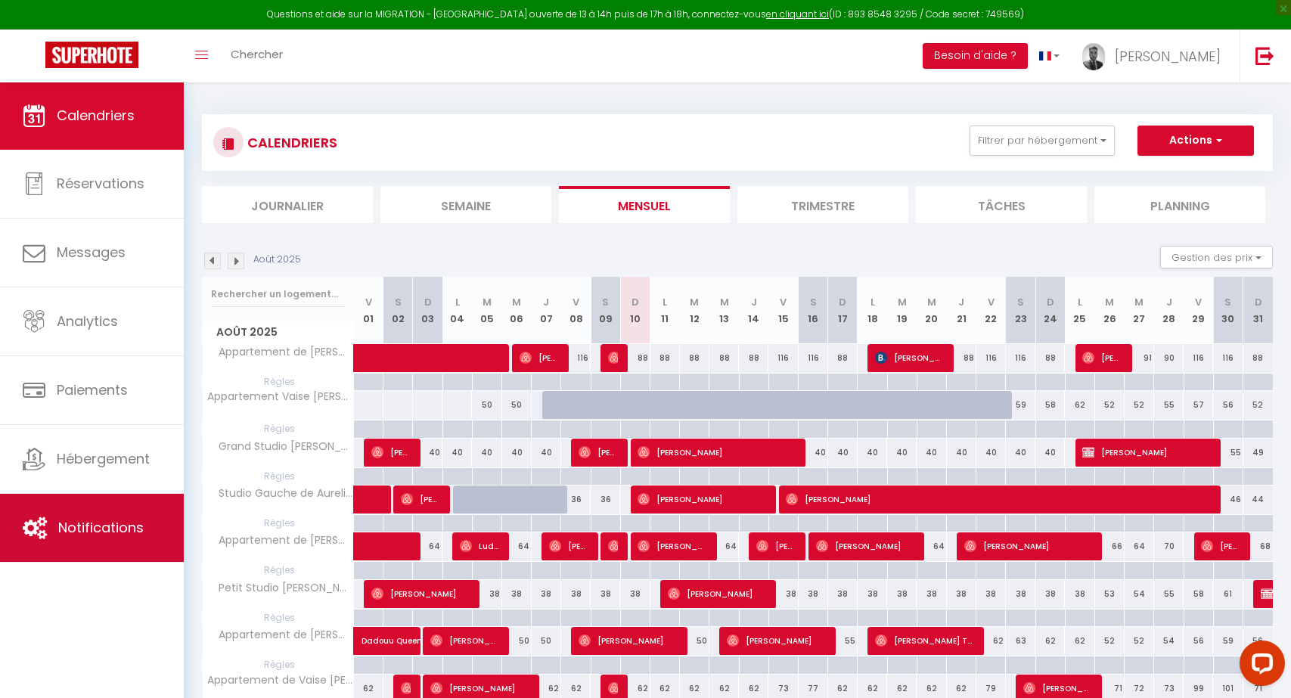
click at [156, 512] on link "Notifications" at bounding box center [92, 528] width 184 height 68
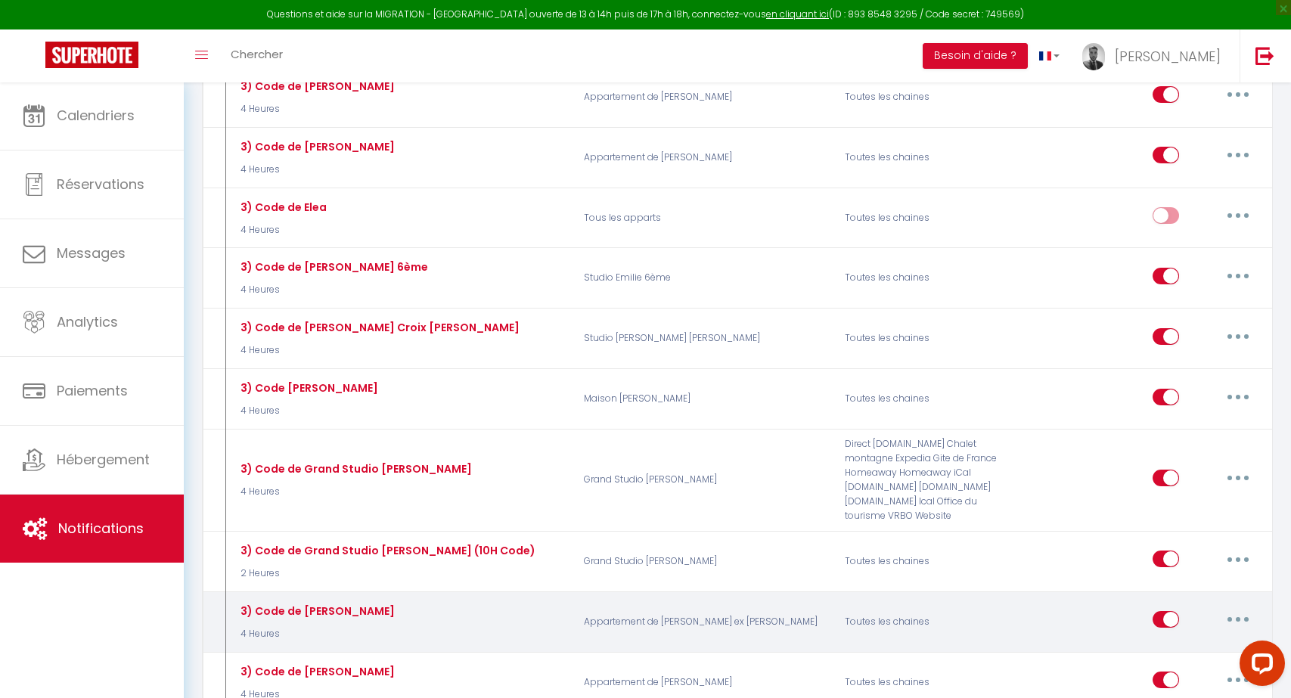
scroll to position [3918, 0]
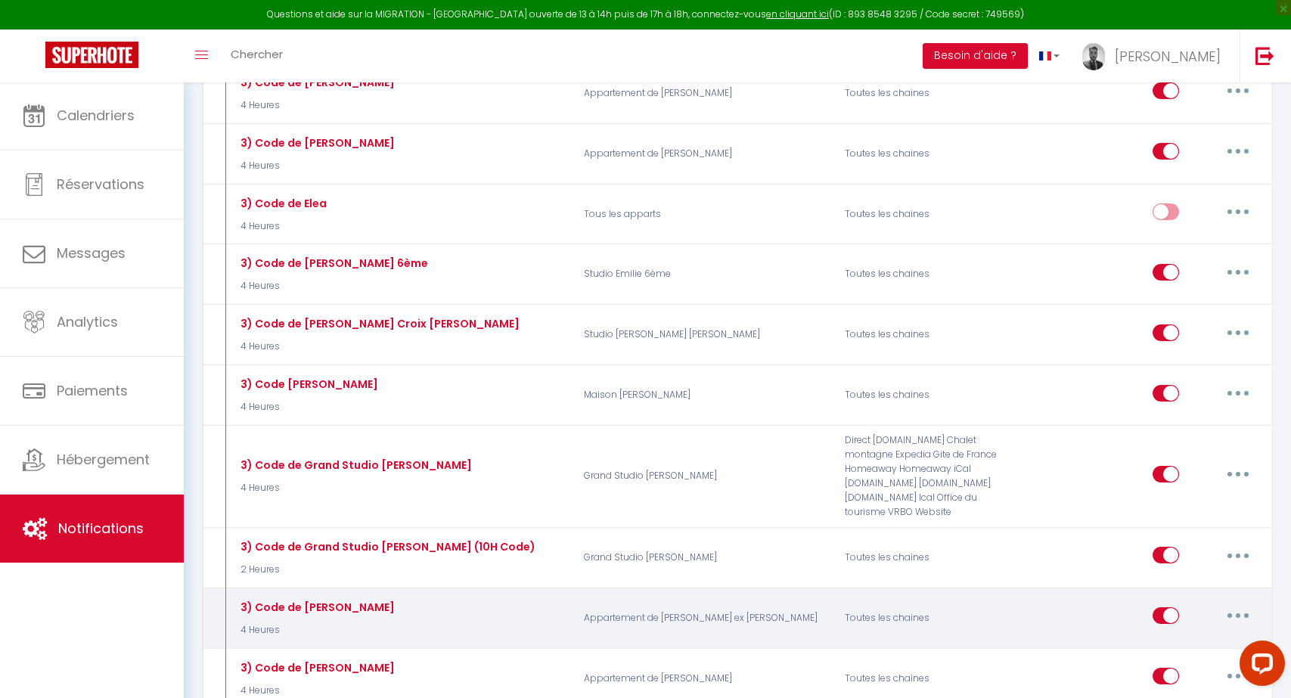
click at [1227, 603] on button "button" at bounding box center [1238, 615] width 42 height 24
click at [1196, 637] on link "Editer" at bounding box center [1199, 650] width 112 height 26
type input "3) Code de [PERSON_NAME]"
select select "4 Heures"
select select
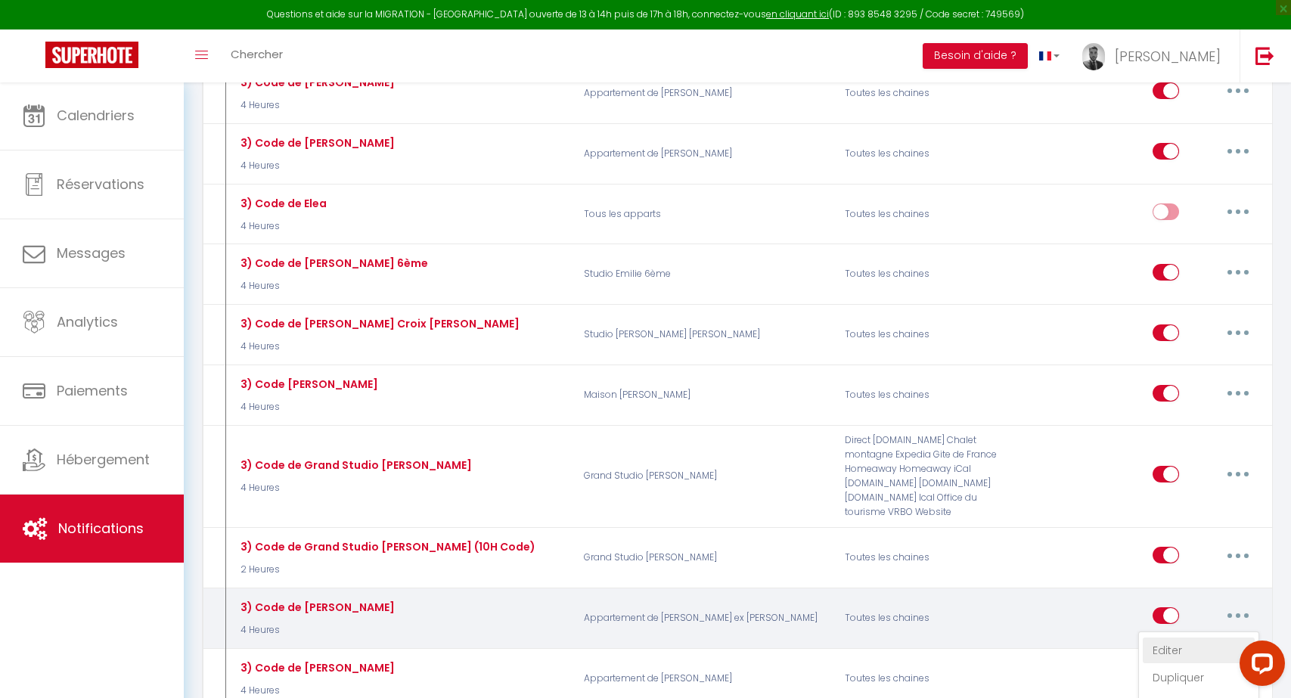
checkbox input "true"
checkbox input "false"
radio input "true"
type input "Instructions et codes pour votre arrivée du jour dans mon logement"
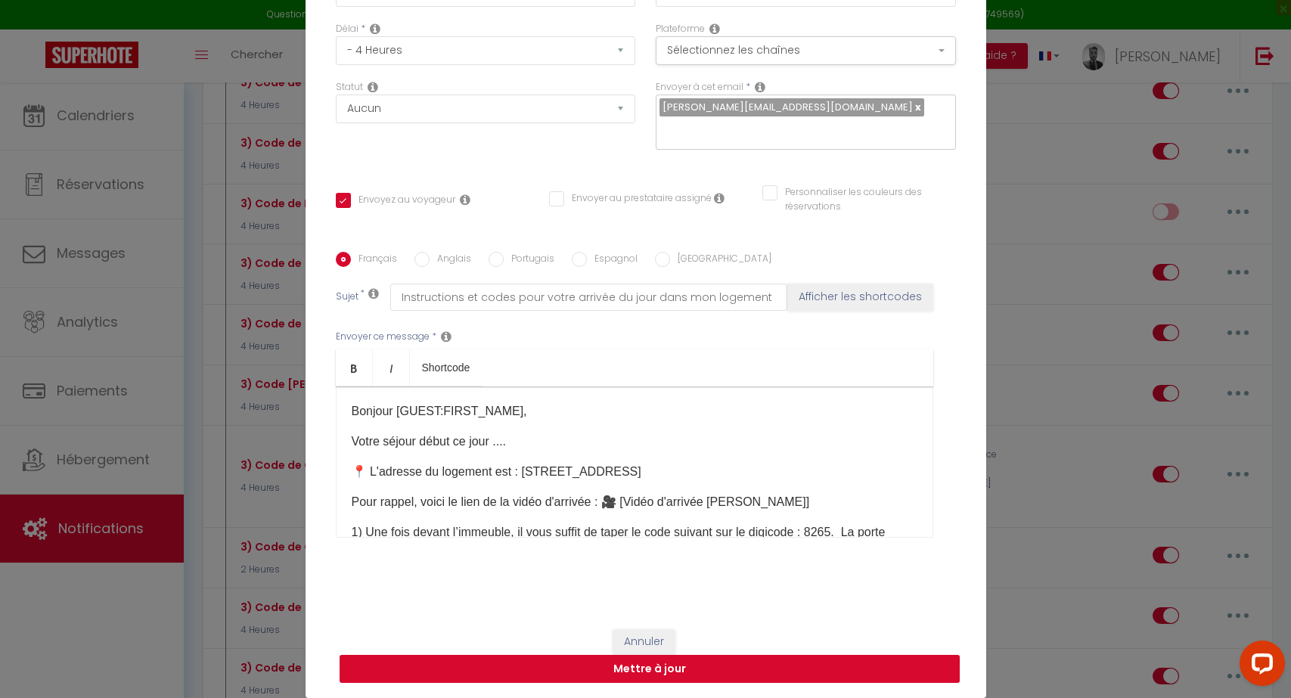
scroll to position [122, 0]
click at [657, 643] on button "Annuler" at bounding box center [643, 642] width 63 height 26
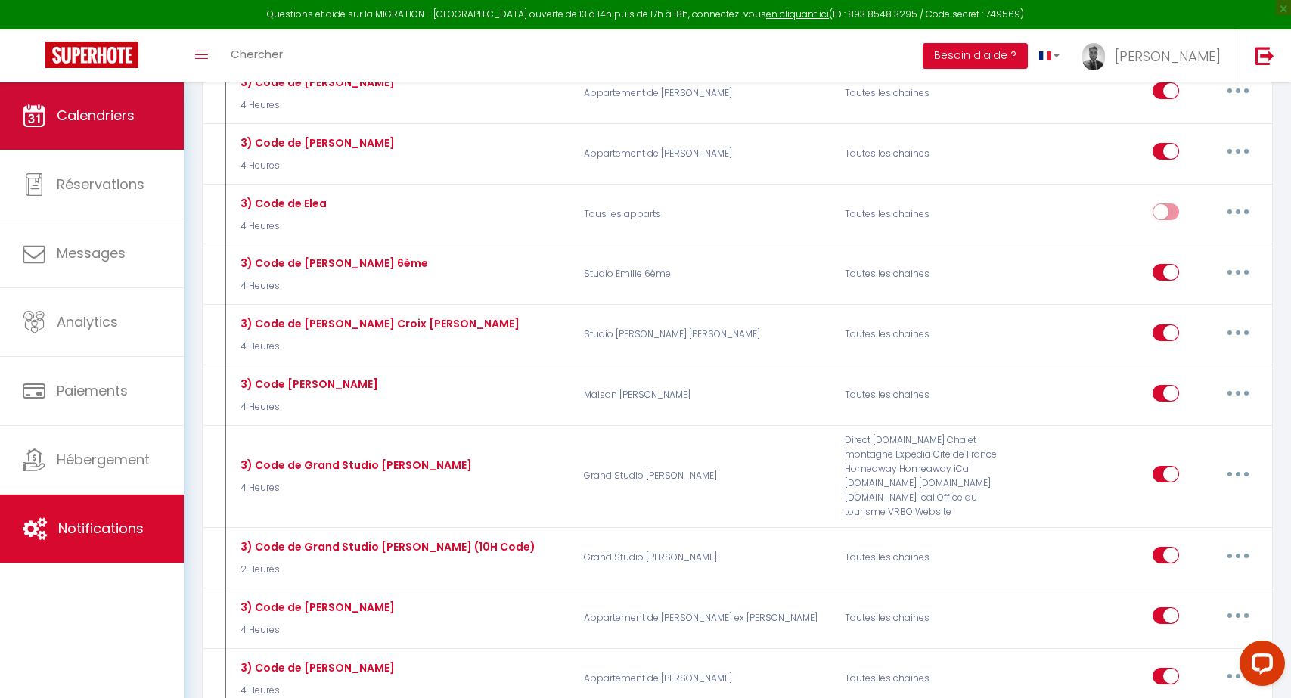
click at [126, 117] on span "Calendriers" at bounding box center [96, 115] width 78 height 19
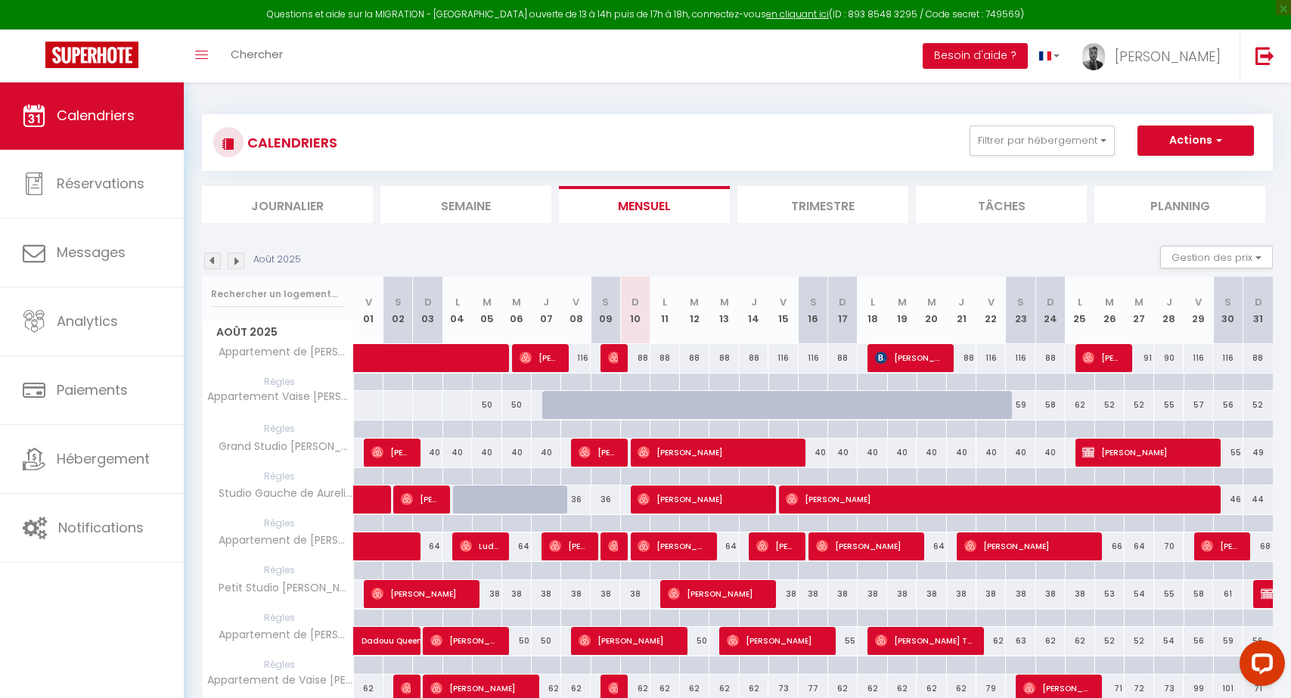
click at [1196, 226] on div "CALENDRIERS Filtrer par hébergement Conciergerie T2 [PERSON_NAME] Vaise [PERSON…" at bounding box center [737, 499] width 1071 height 798
click at [1196, 246] on button "Gestion des prix" at bounding box center [1216, 257] width 113 height 23
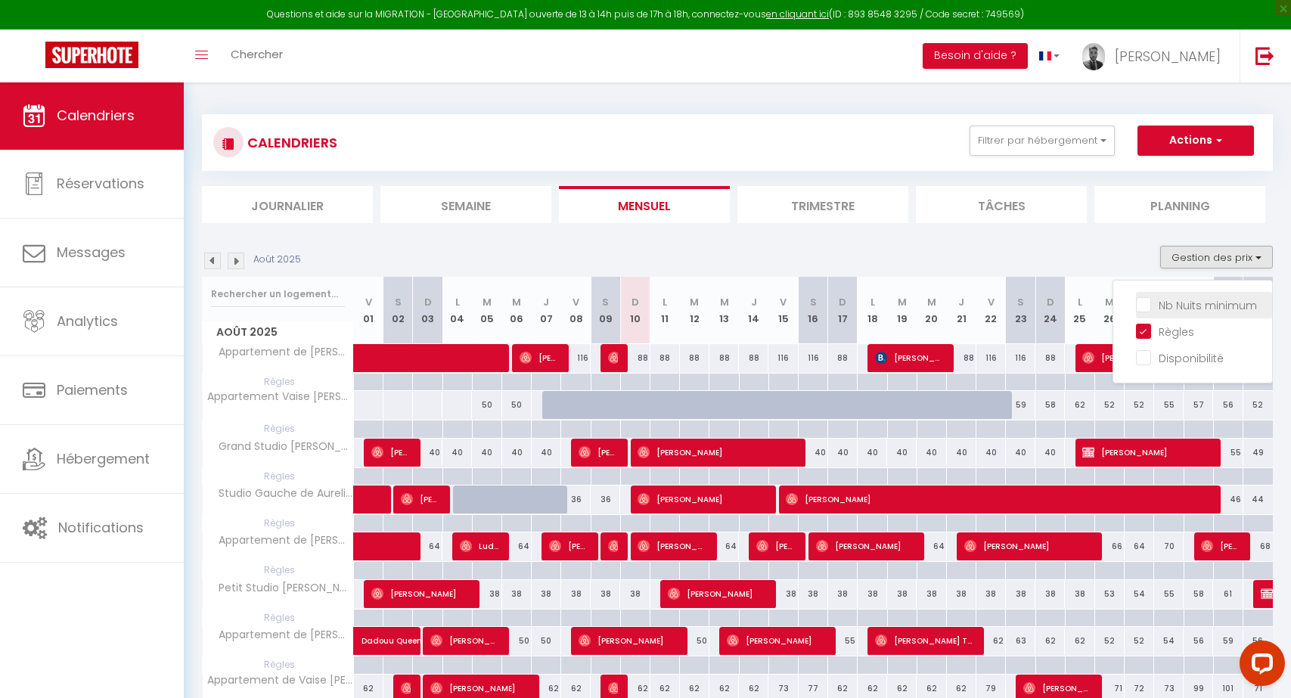
click at [1189, 296] on input "Nb Nuits minimum" at bounding box center [1204, 303] width 136 height 15
checkbox input "true"
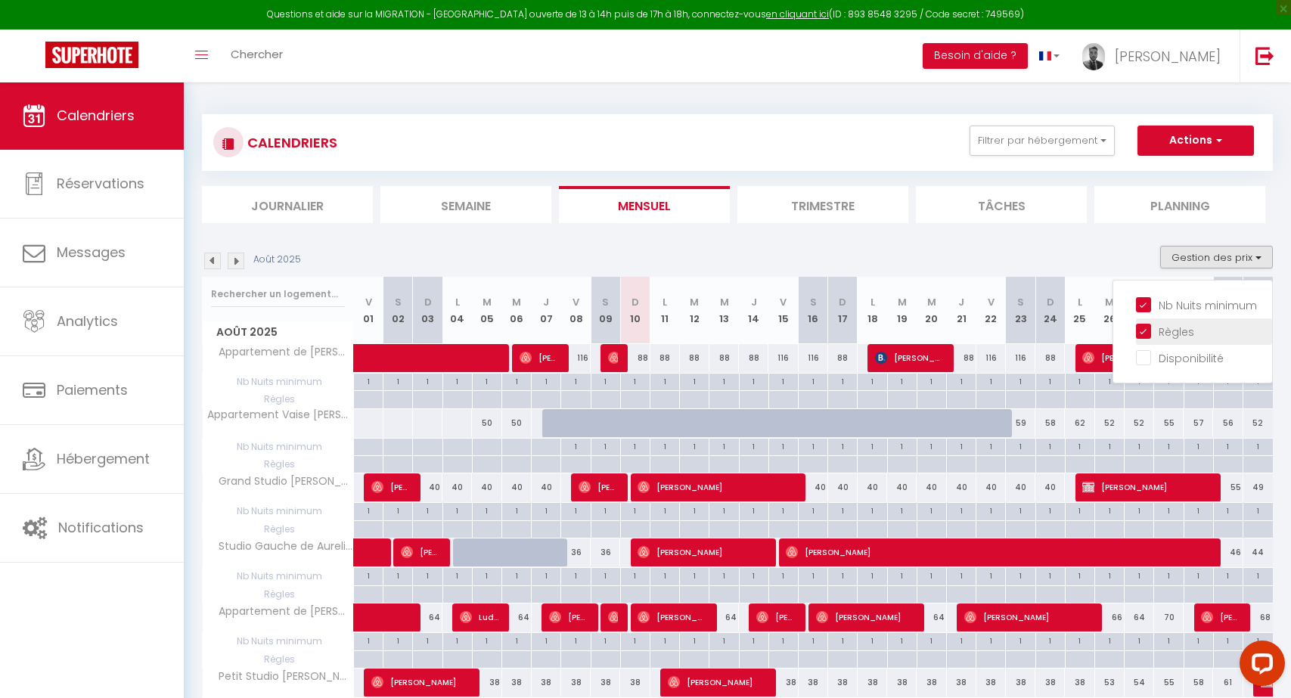
click at [1171, 330] on input "Règles" at bounding box center [1204, 330] width 136 height 15
checkbox input "false"
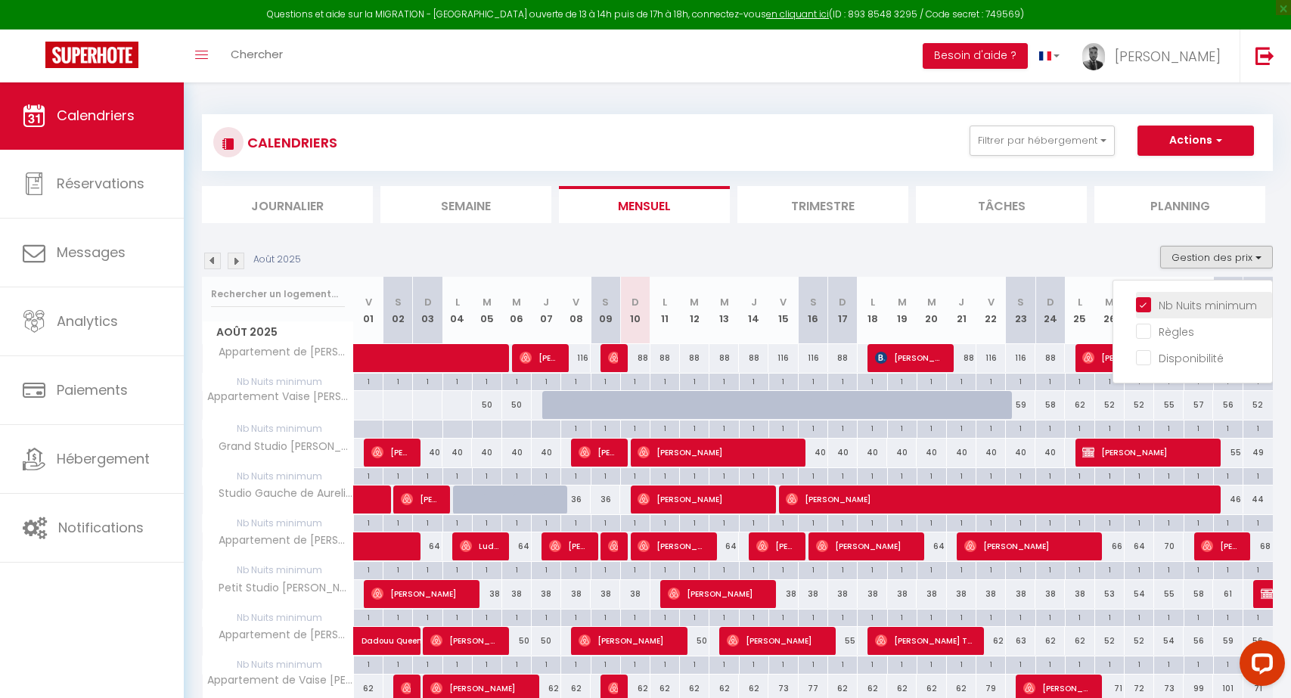
click at [1170, 307] on input "Nb Nuits minimum" at bounding box center [1204, 303] width 136 height 15
checkbox input "false"
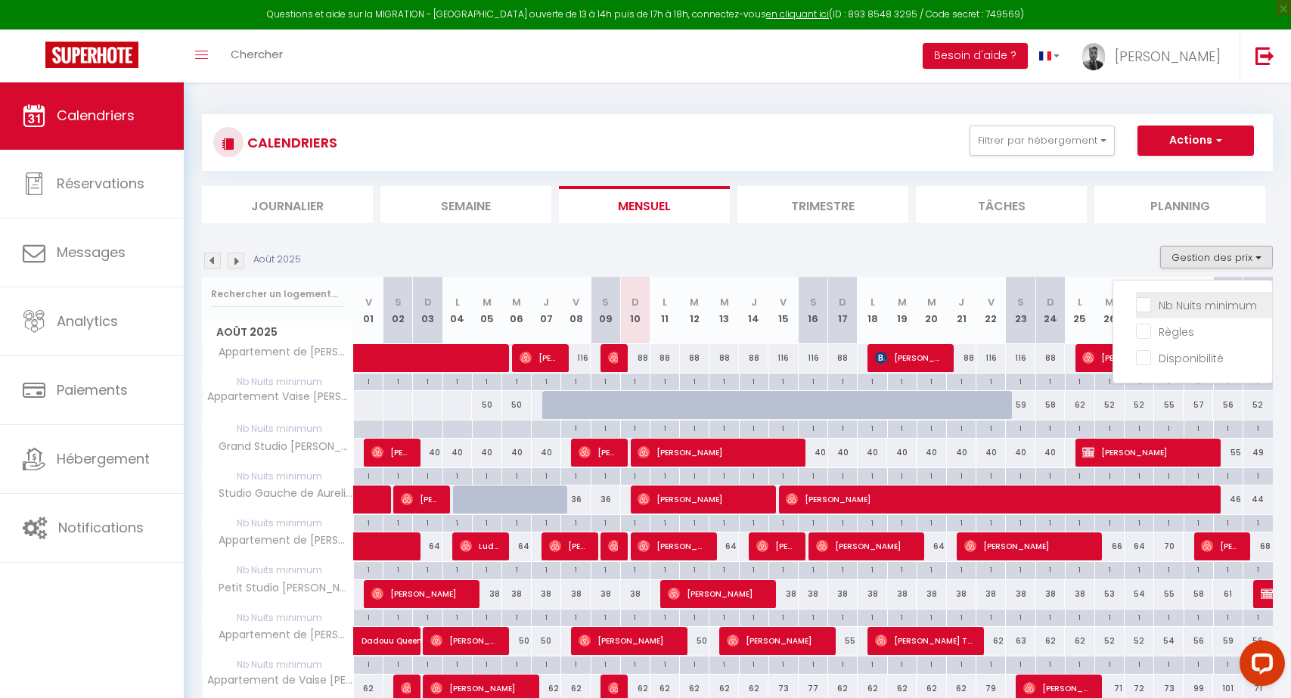
checkbox input "false"
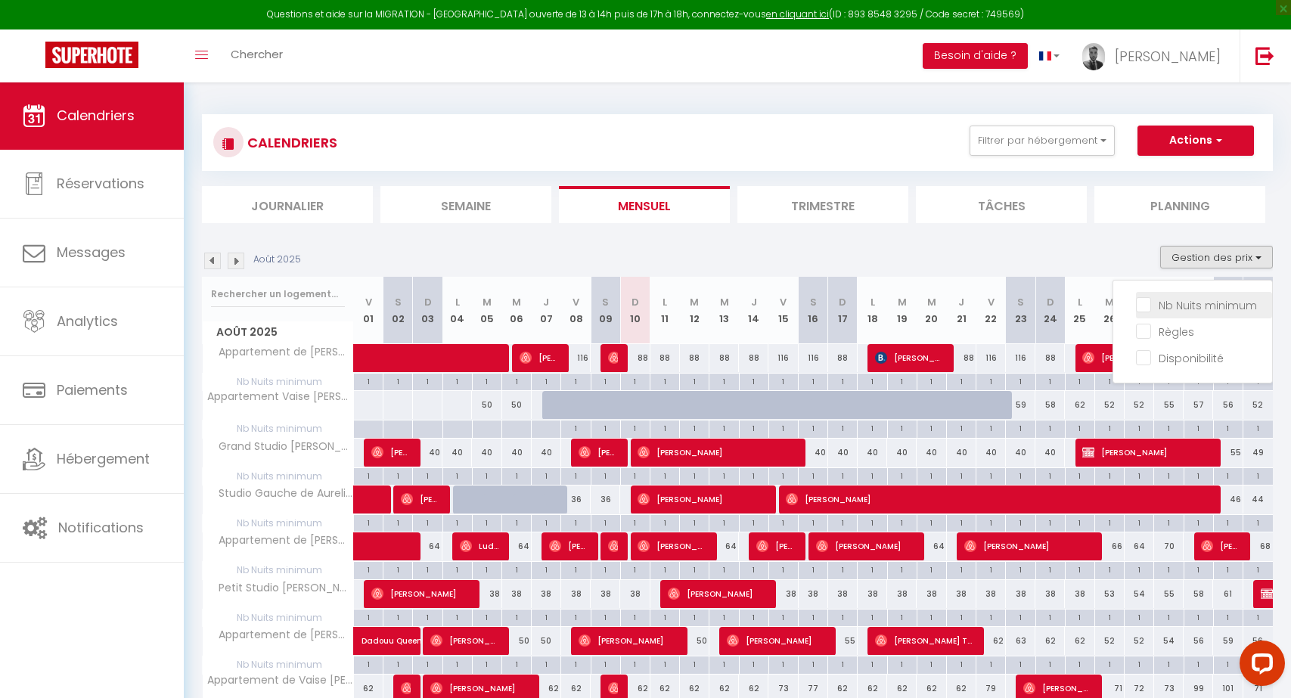
checkbox input "false"
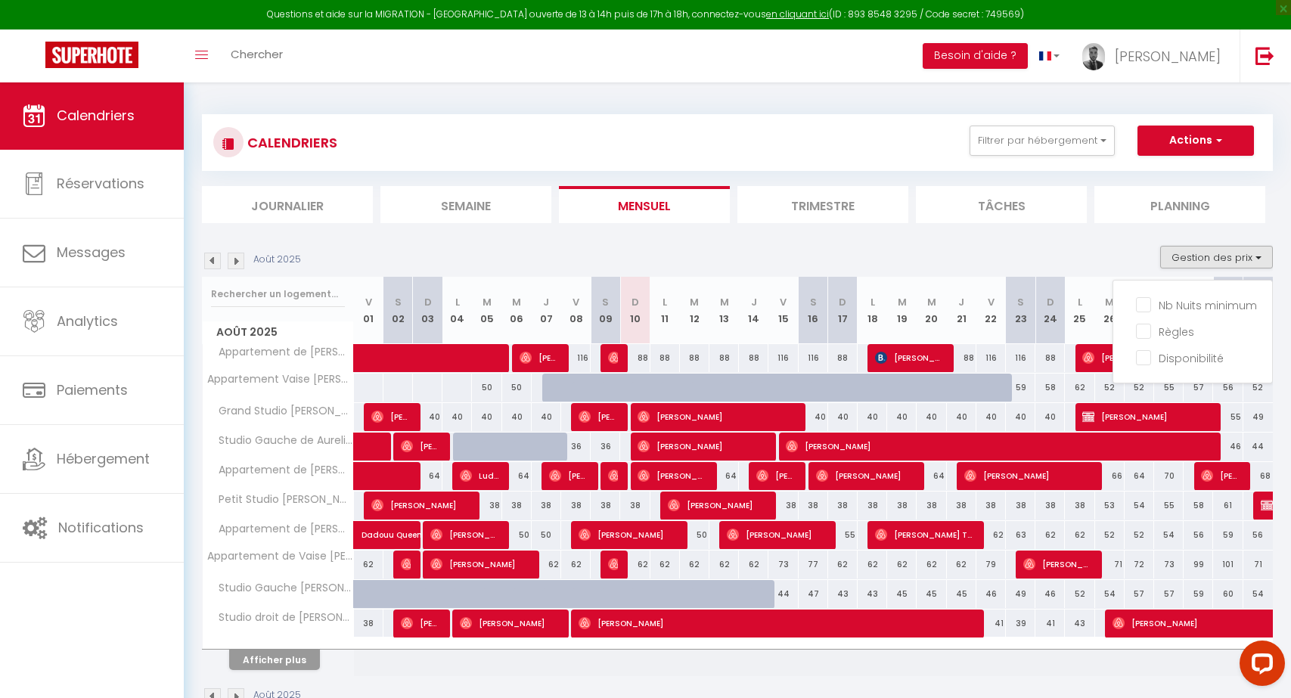
click at [1124, 253] on div "Août 2025 Gestion des prix Nb Nuits minimum Règles Disponibilité" at bounding box center [737, 261] width 1071 height 31
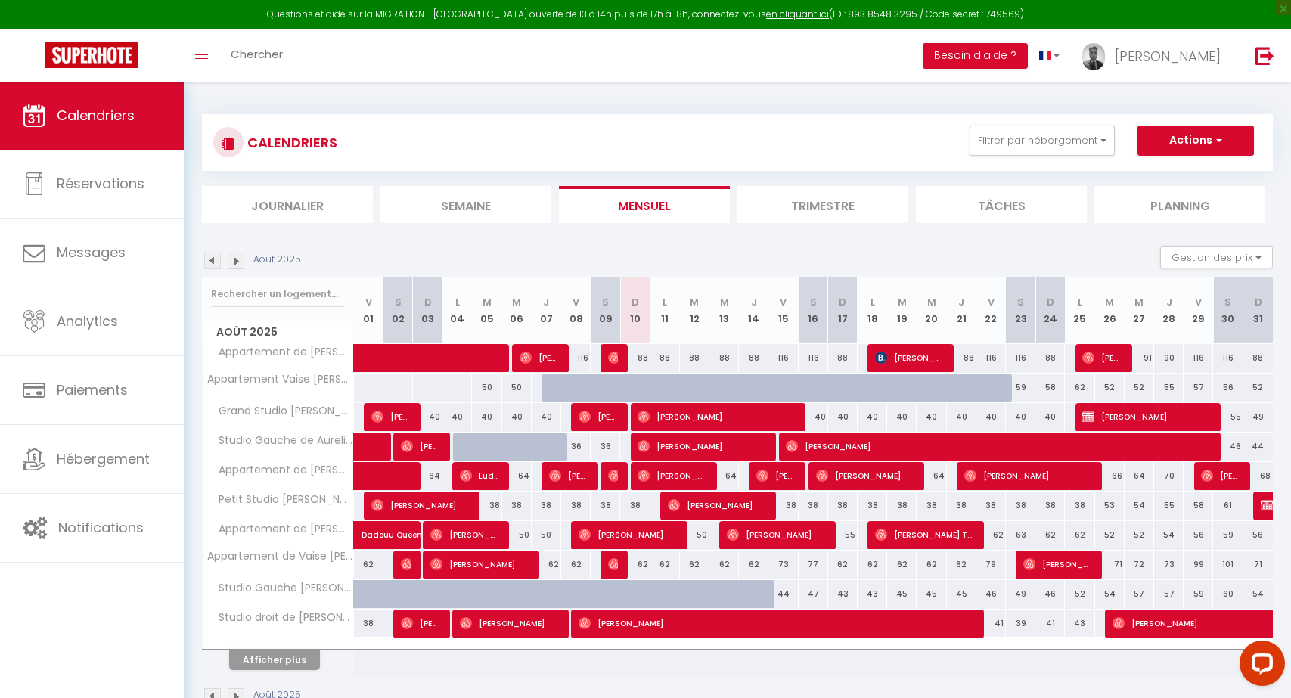
click at [305, 669] on button "Afficher plus" at bounding box center [274, 660] width 91 height 20
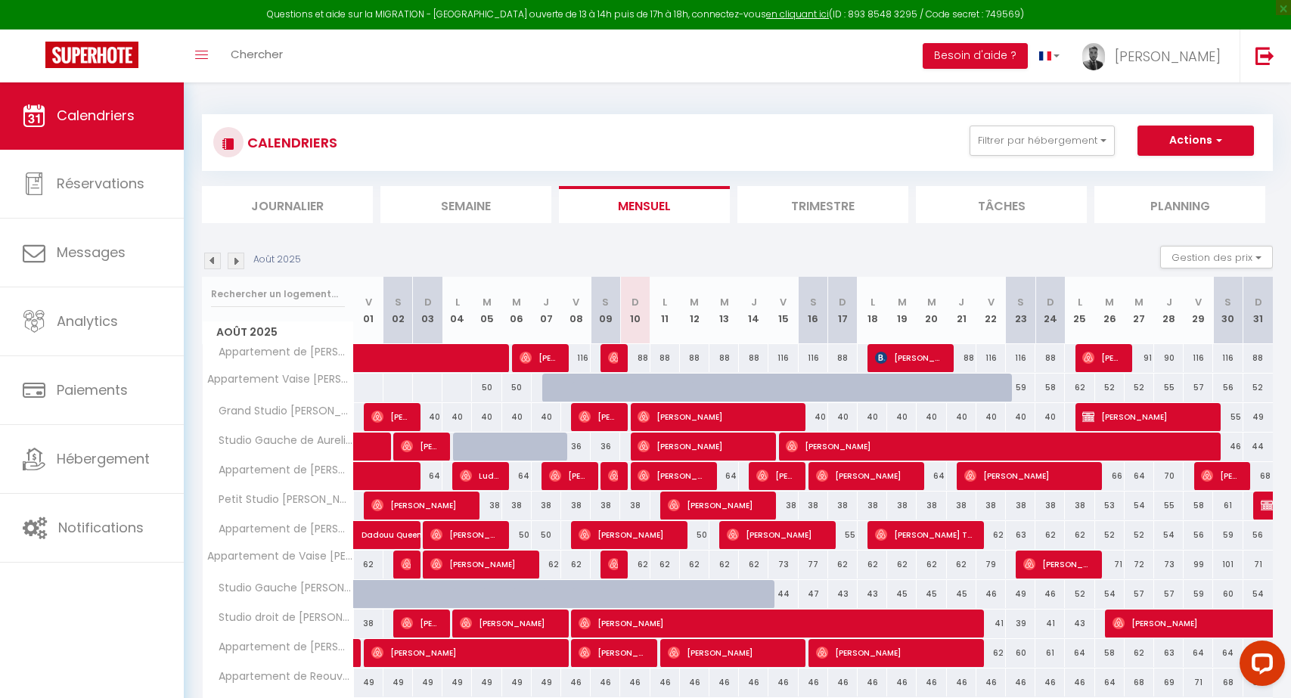
click at [985, 122] on div "CALENDRIERS Filtrer par hébergement Conciergerie T2 [PERSON_NAME] Vaise [PERSON…" at bounding box center [737, 142] width 1071 height 57
click at [985, 123] on div "CALENDRIERS Filtrer par hébergement Conciergerie T2 [PERSON_NAME] Vaise [PERSON…" at bounding box center [737, 142] width 1071 height 57
click at [986, 132] on button "Filtrer par hébergement" at bounding box center [1041, 141] width 145 height 30
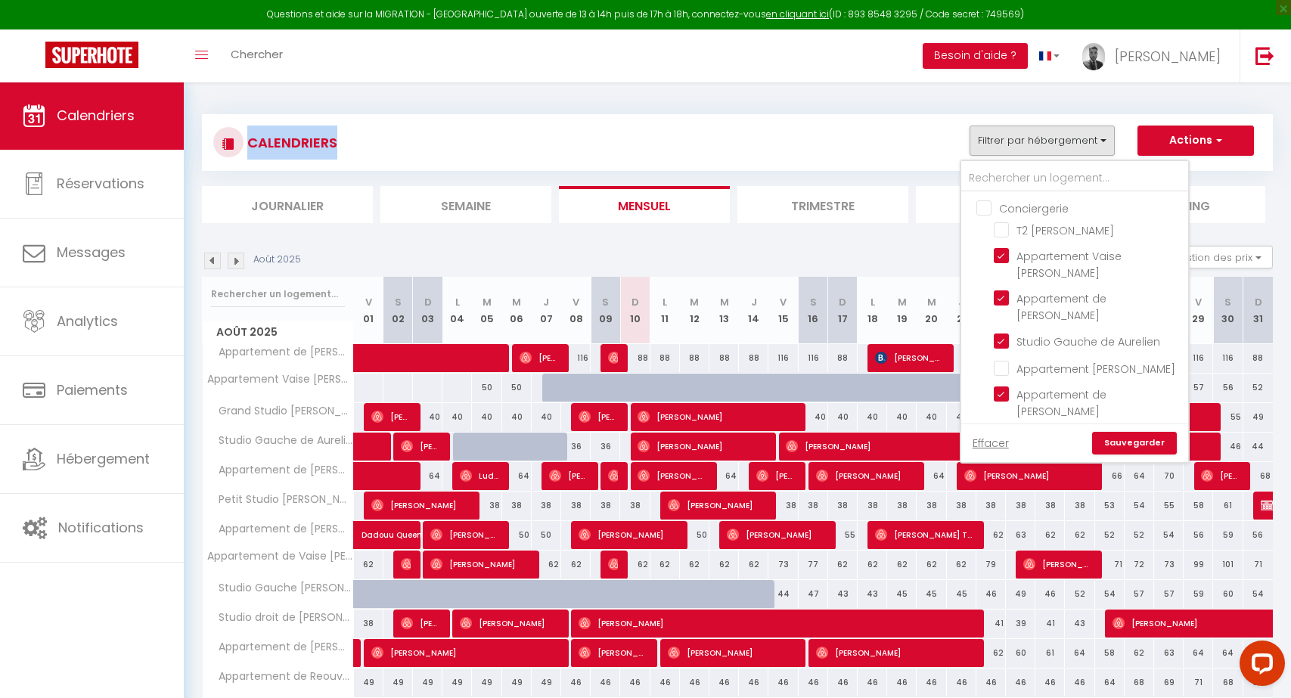
click at [988, 208] on input "Conciergerie" at bounding box center [1089, 207] width 227 height 15
checkbox input "true"
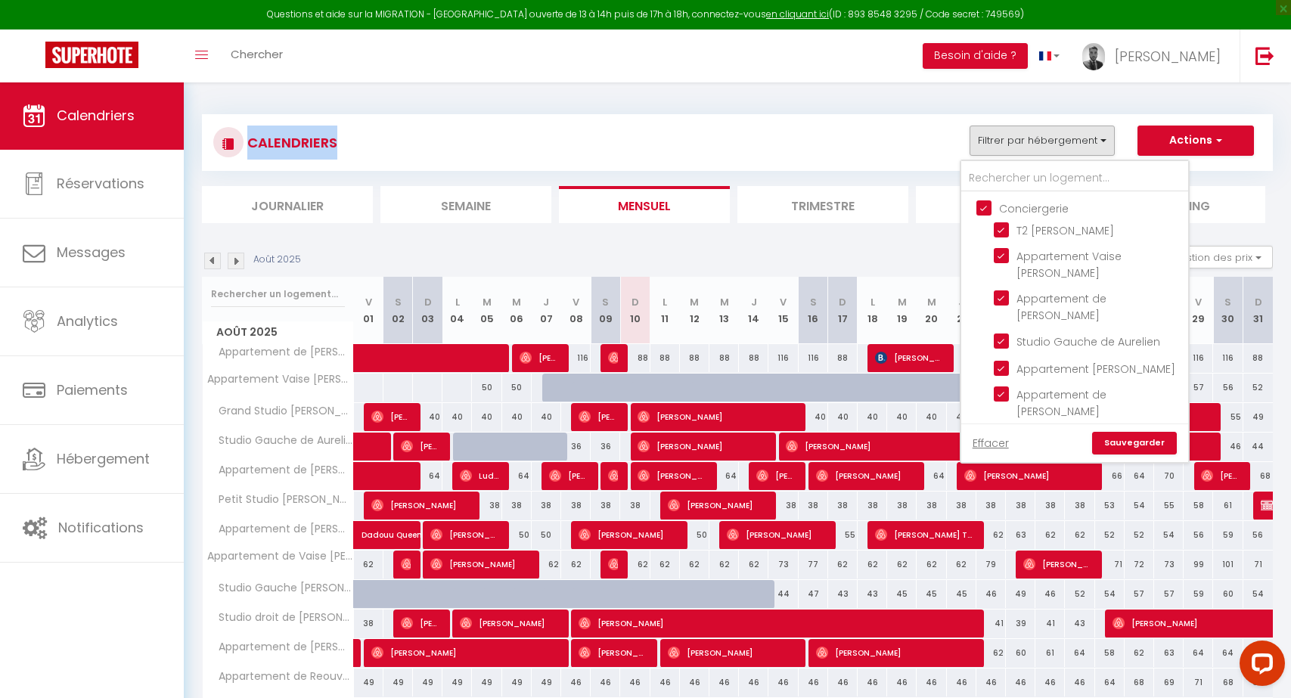
checkbox input "true"
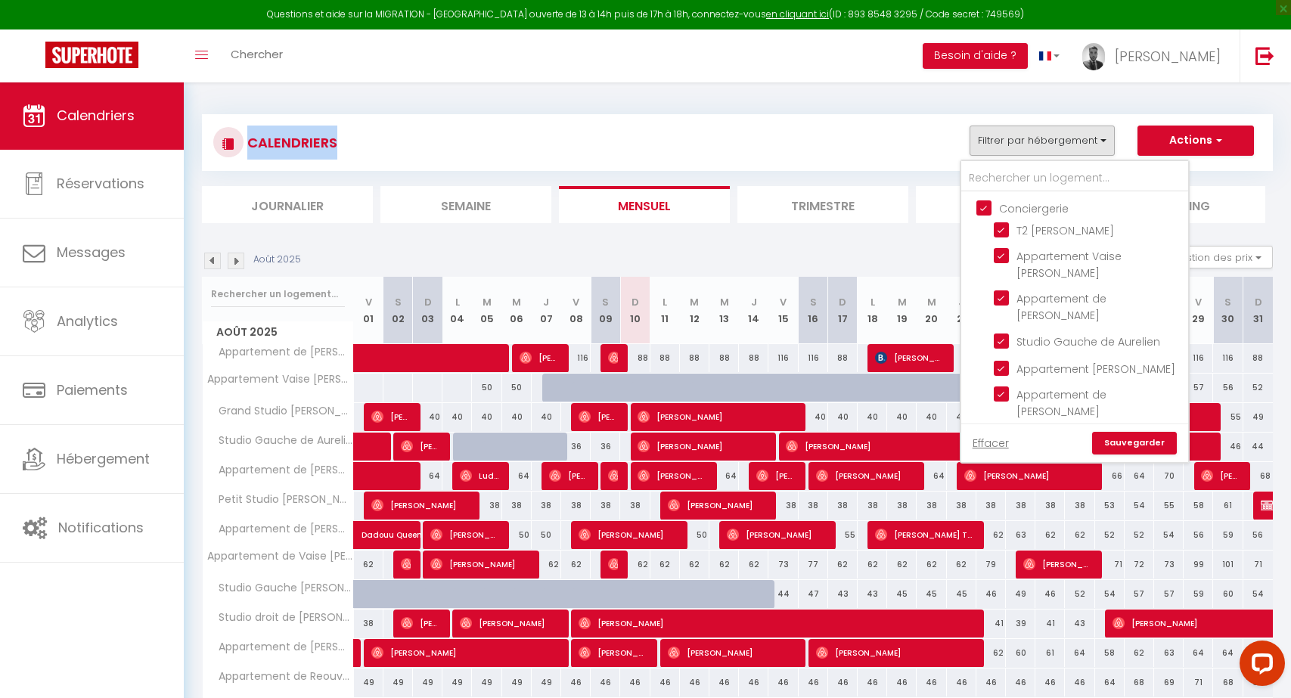
checkbox input "true"
click at [988, 208] on input "Conciergerie" at bounding box center [1089, 207] width 227 height 15
checkbox input "false"
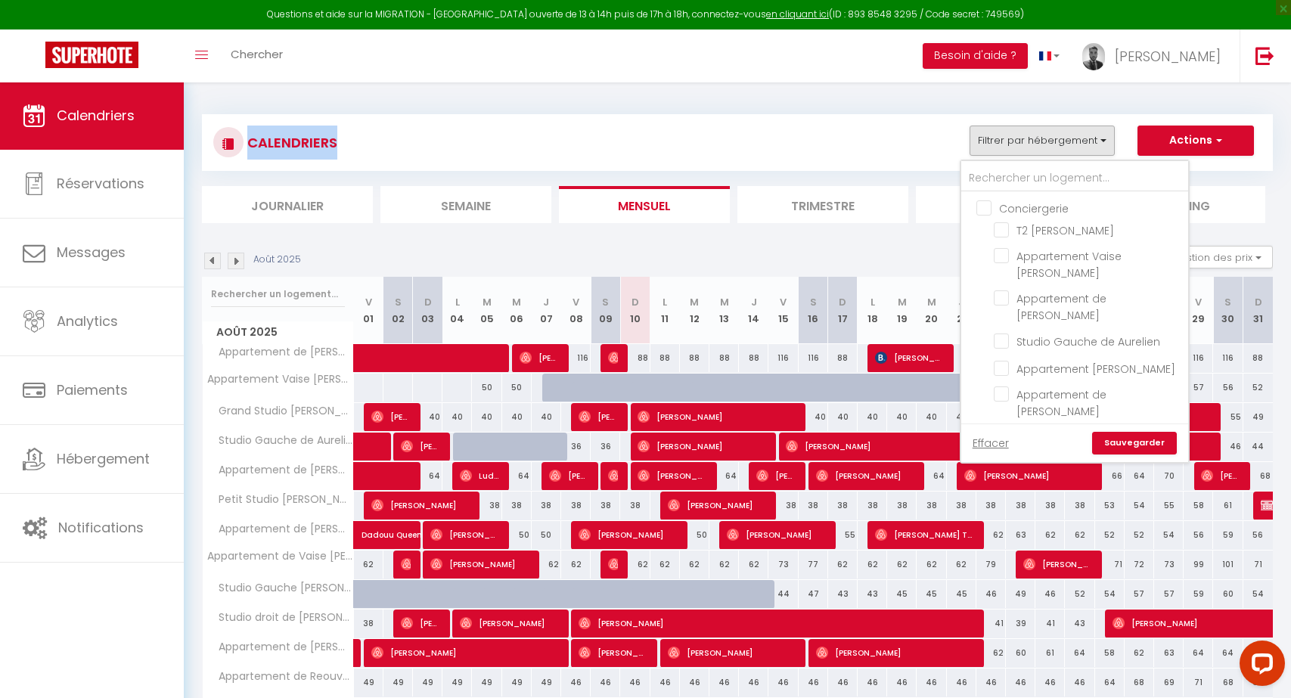
checkbox input "false"
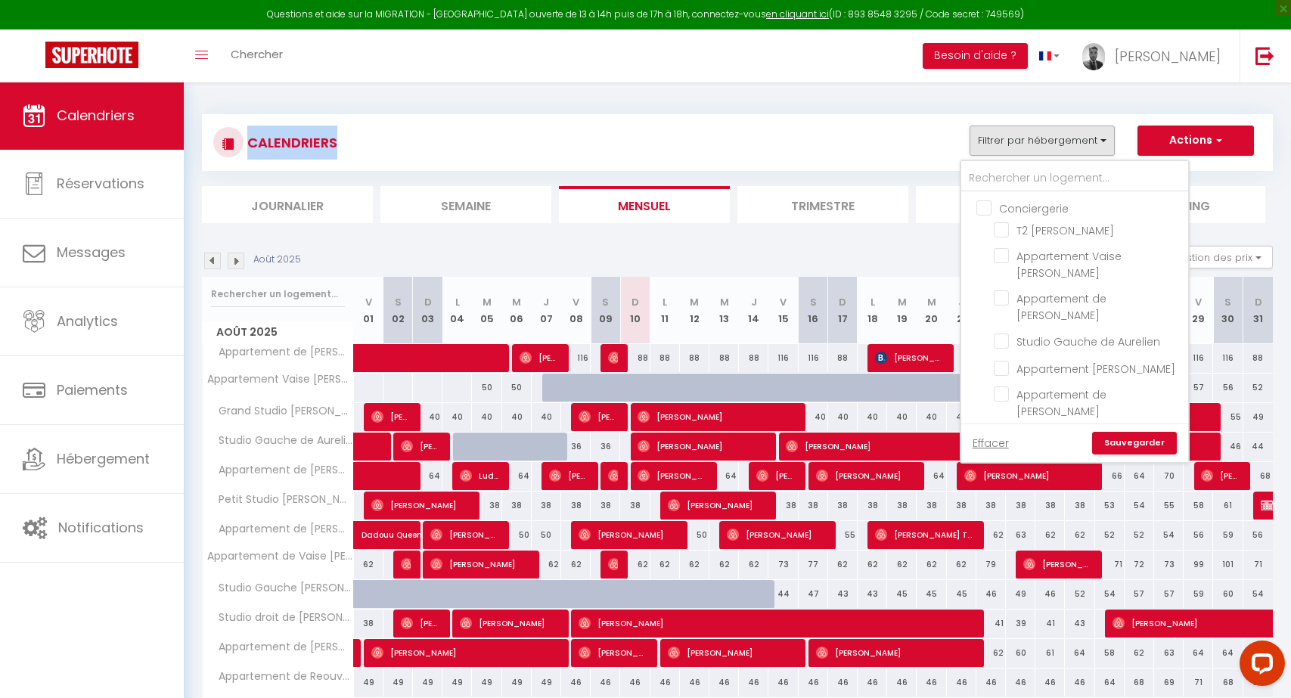
checkbox input "false"
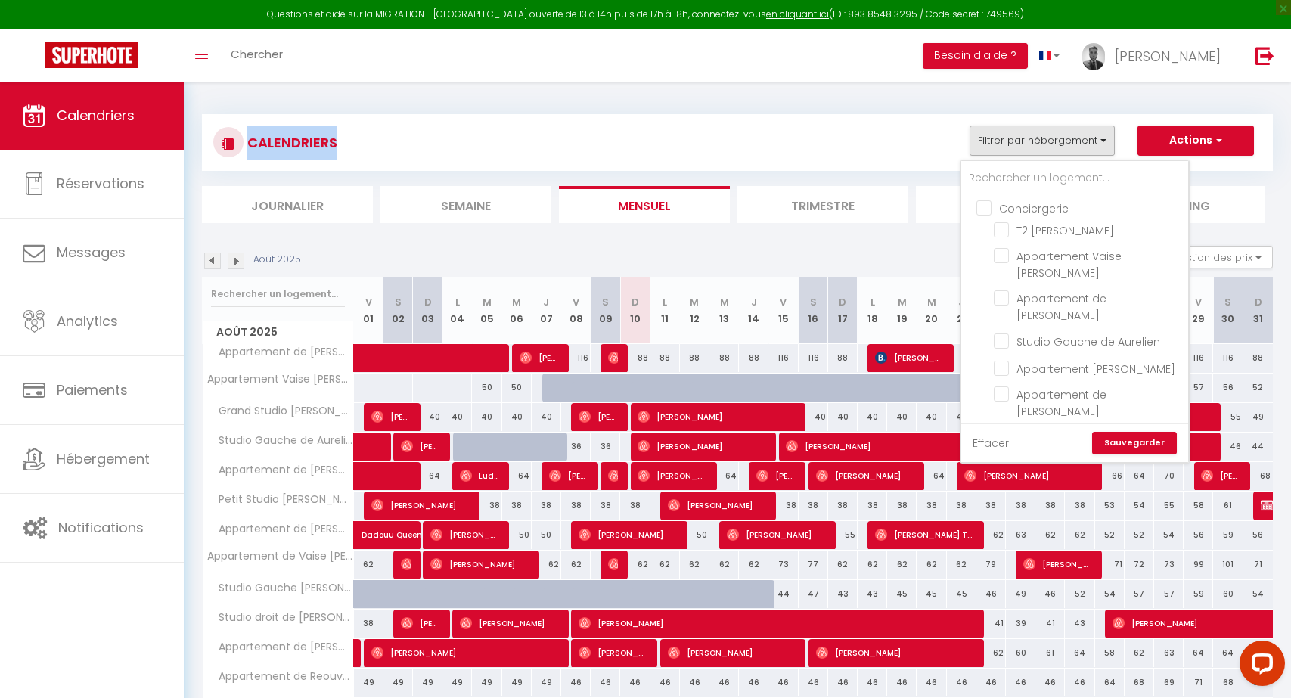
checkbox input "false"
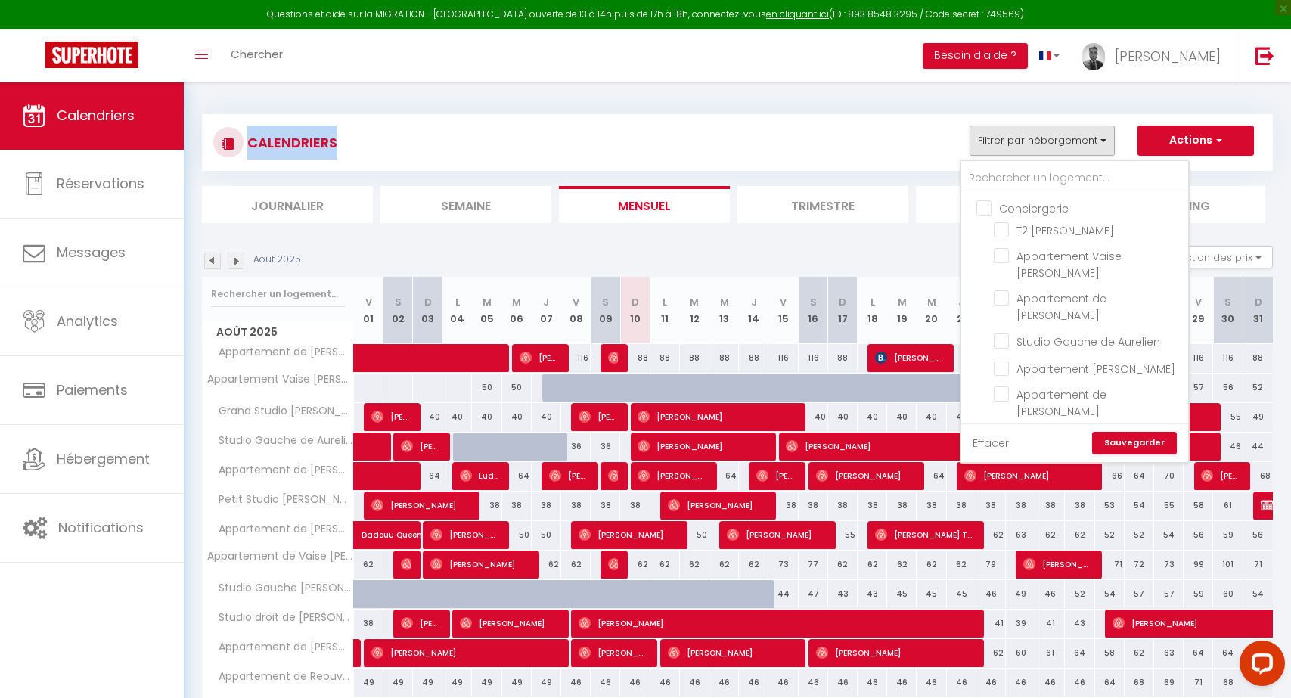
checkbox input "false"
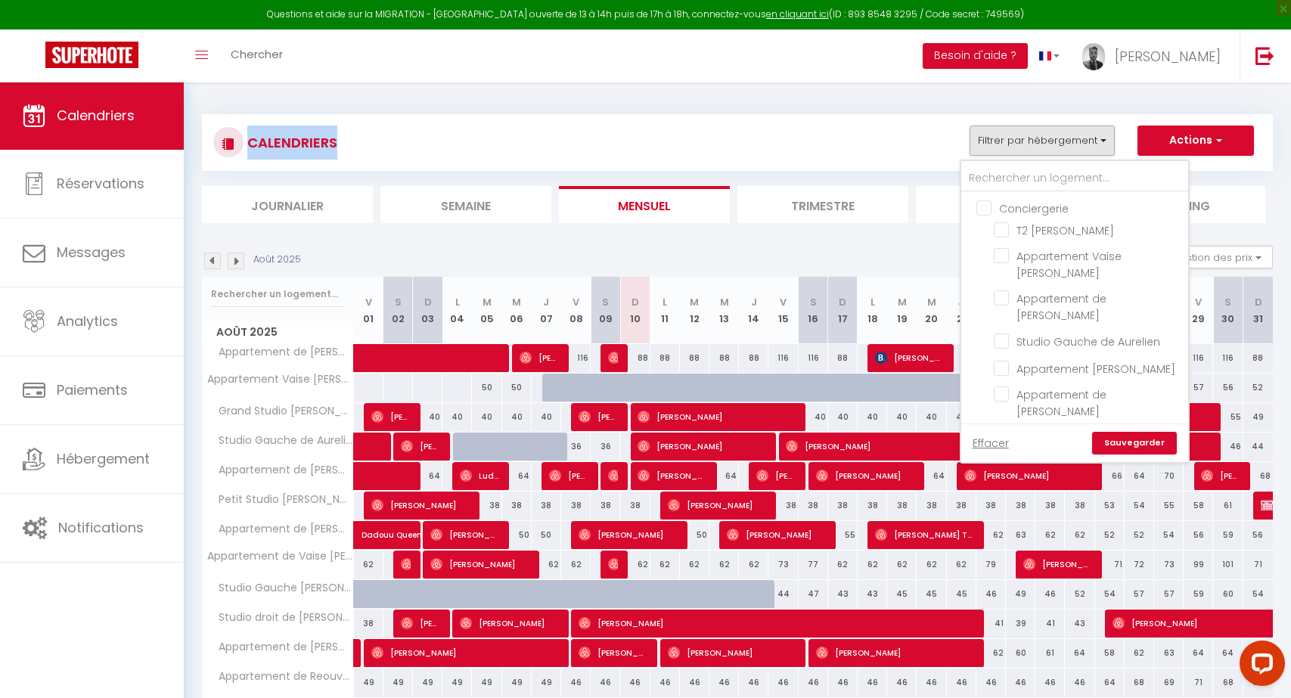
checkbox input "false"
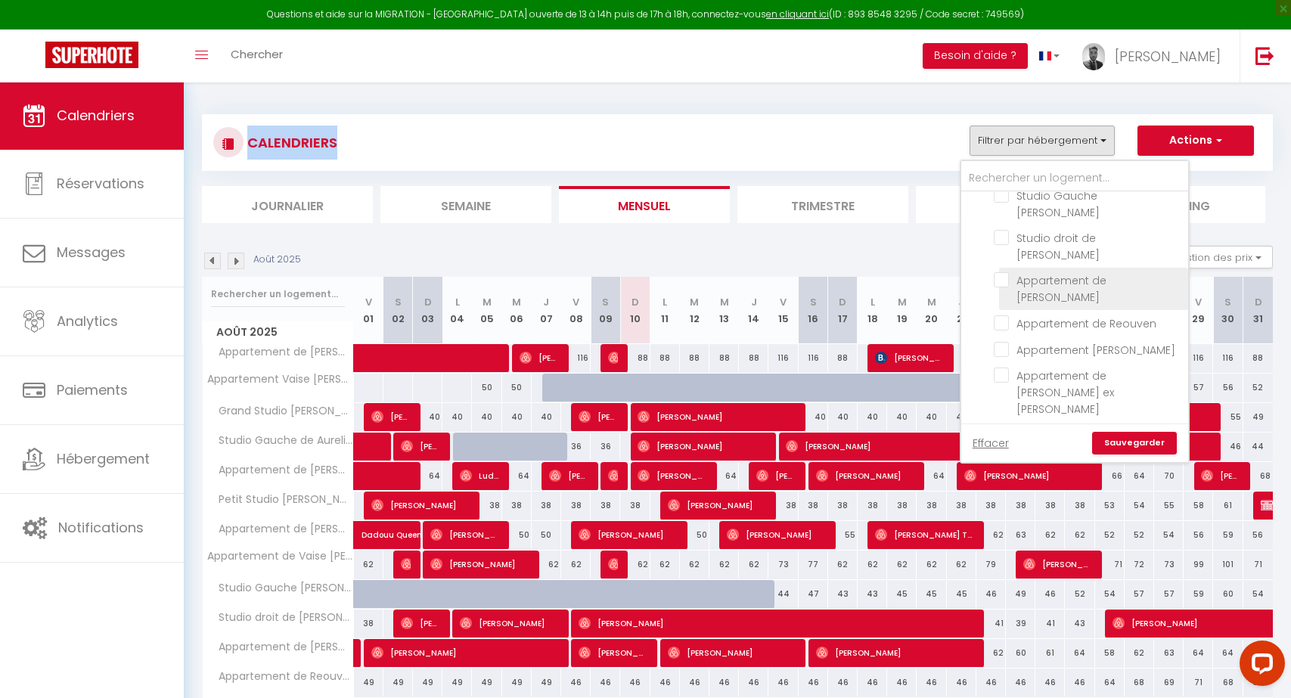
scroll to position [407, 0]
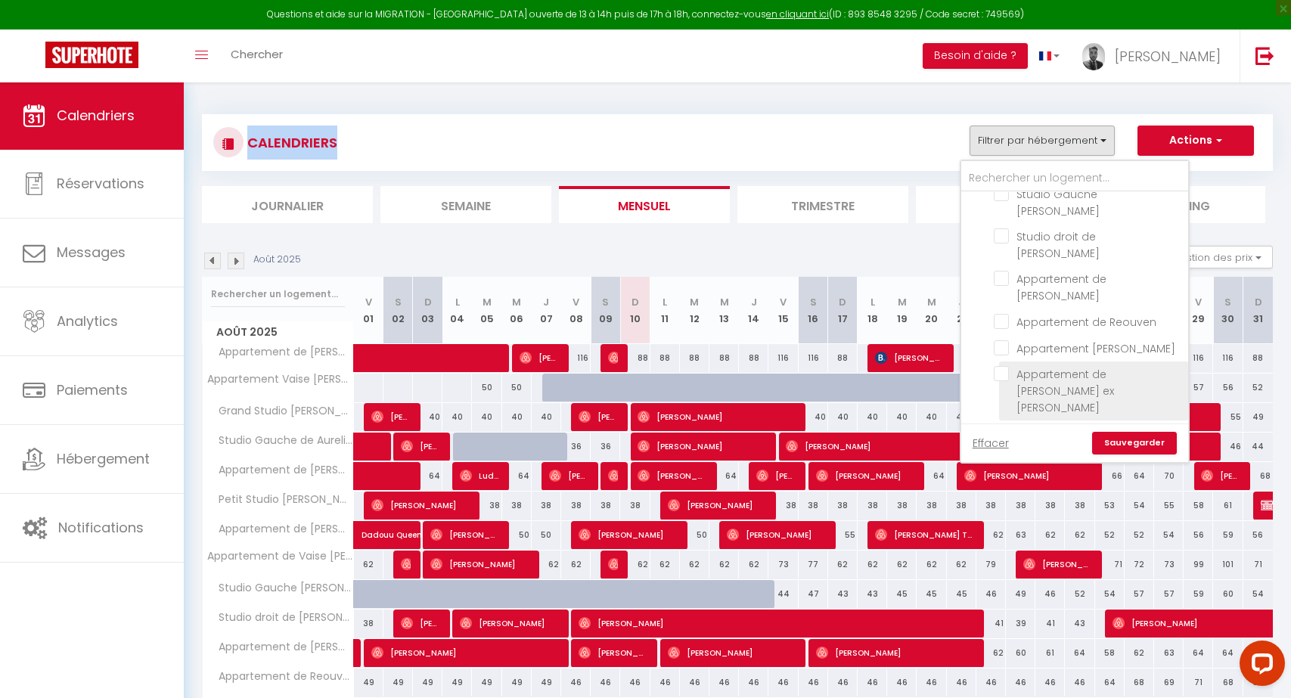
click at [1013, 366] on input "Appartement de [PERSON_NAME] ex [PERSON_NAME]" at bounding box center [1088, 373] width 189 height 15
checkbox input "true"
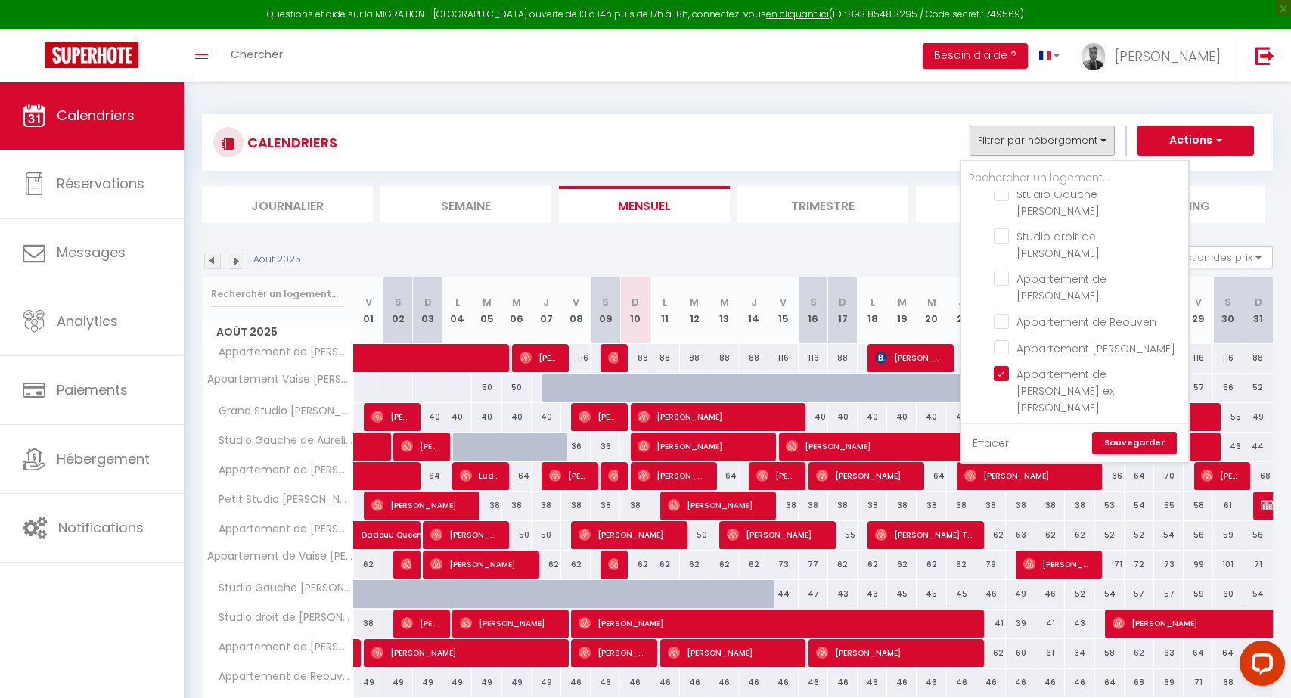
click at [1135, 448] on link "Sauvegarder" at bounding box center [1134, 443] width 85 height 23
select select
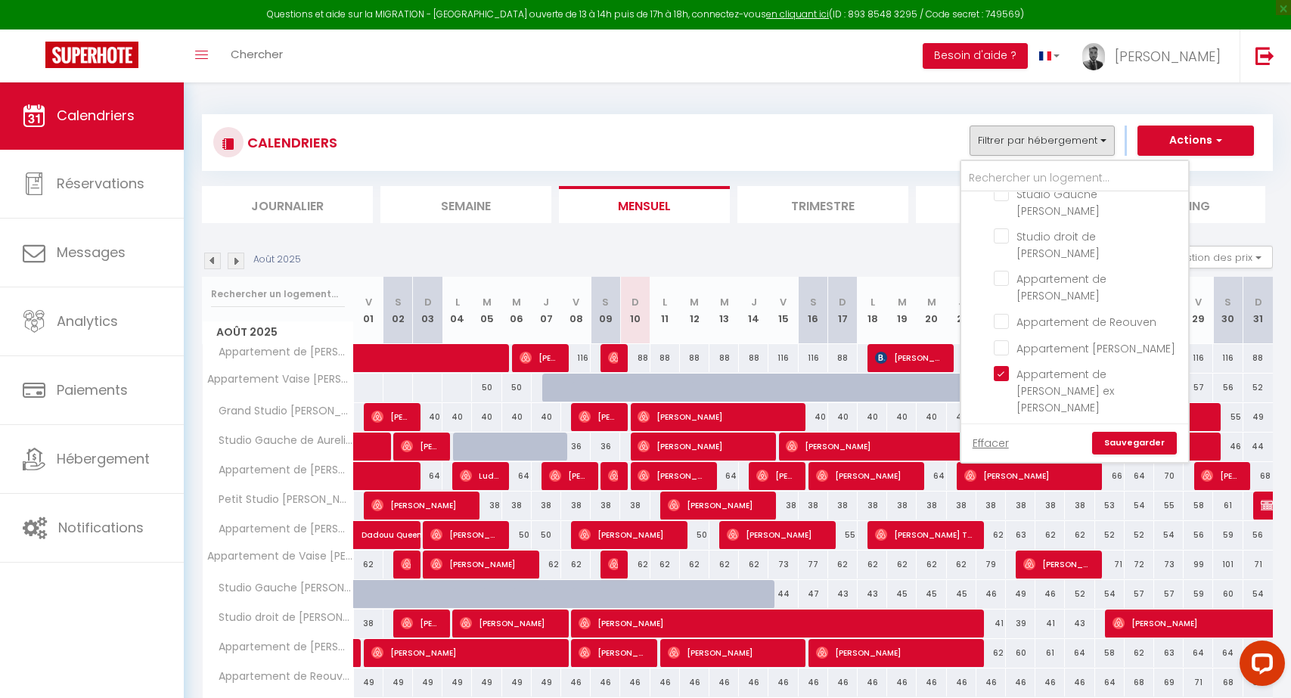
select select
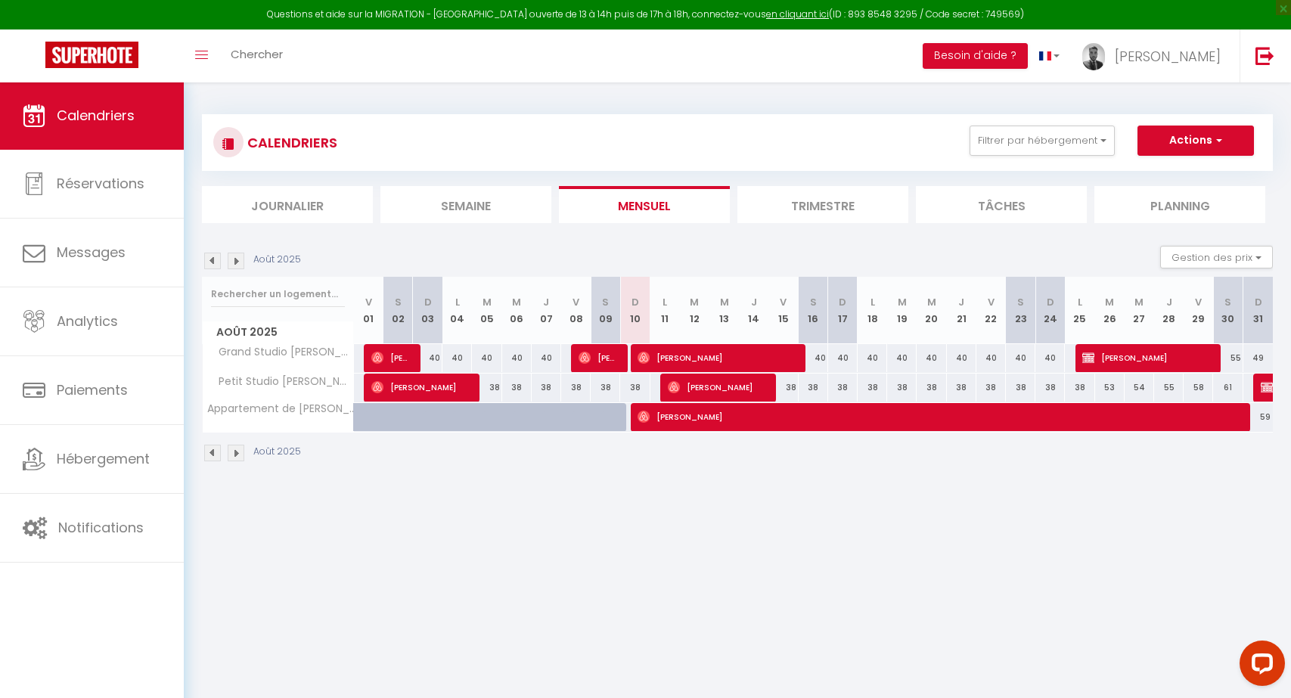
click at [671, 352] on span "[PERSON_NAME]" at bounding box center [715, 357] width 157 height 29
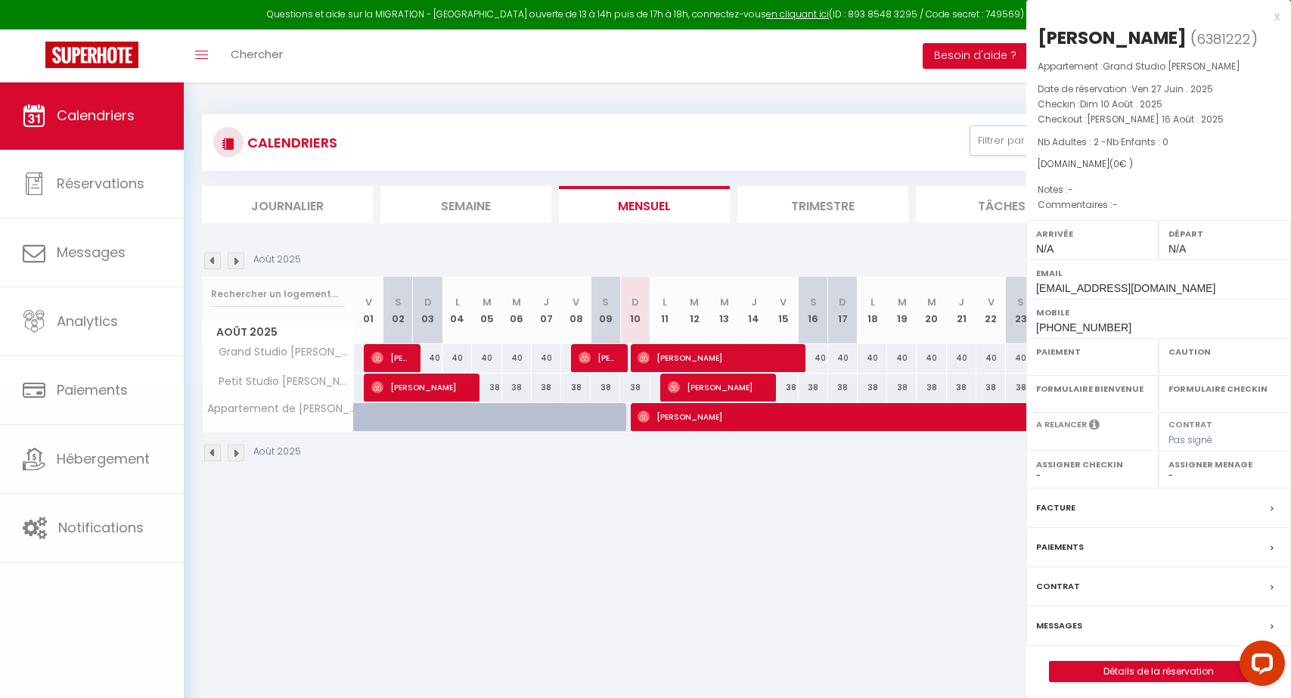
select select "OK"
select select "0"
select select "1"
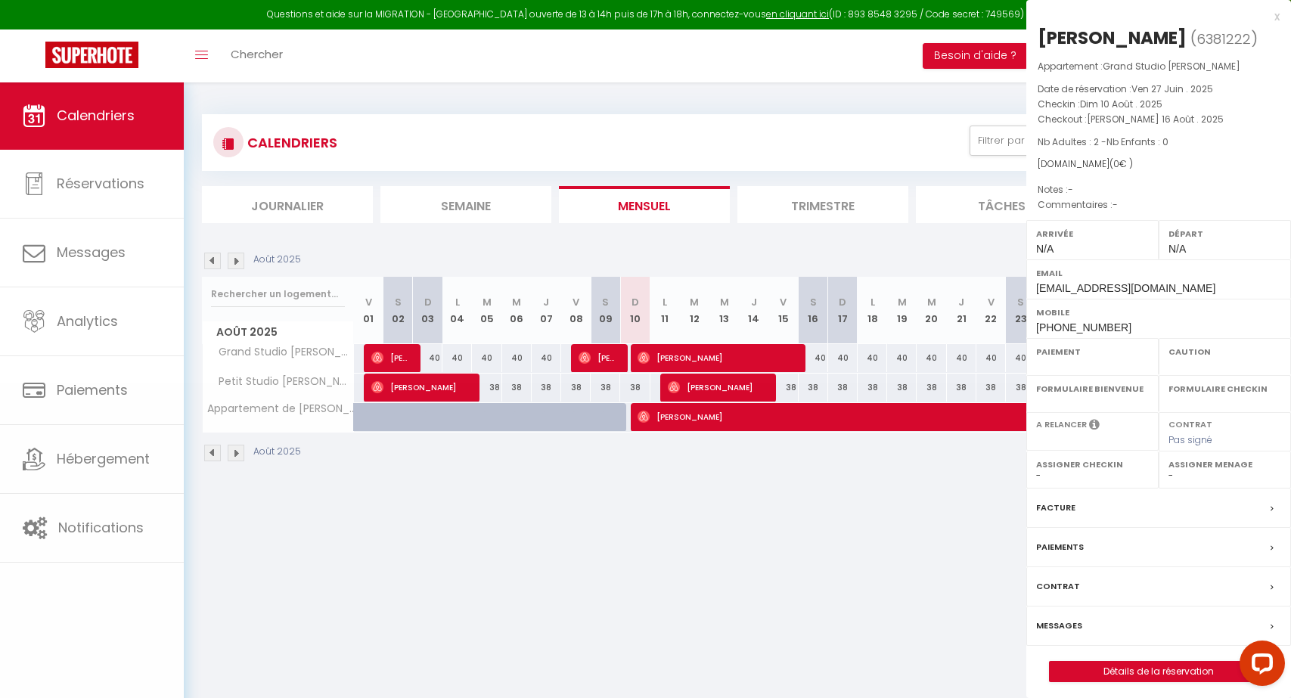
select select
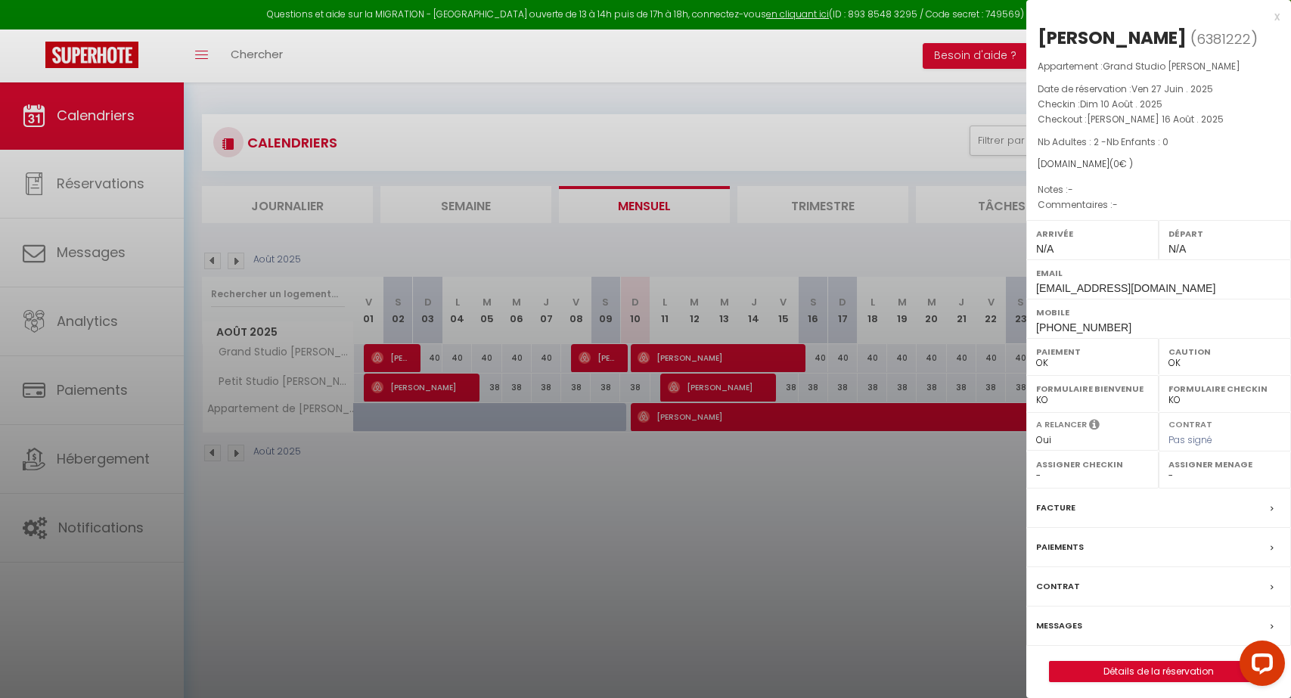
select select "18327"
click at [614, 286] on div at bounding box center [645, 349] width 1291 height 698
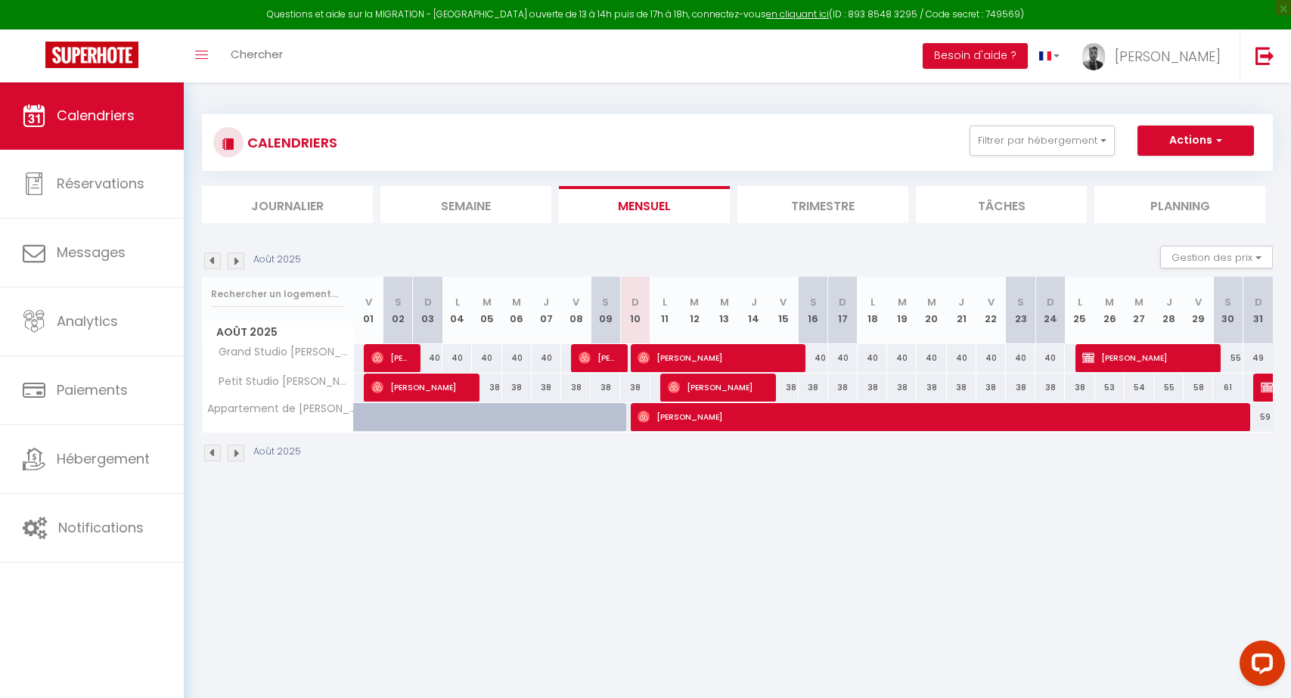
click at [666, 416] on span "[PERSON_NAME]" at bounding box center [937, 416] width 600 height 29
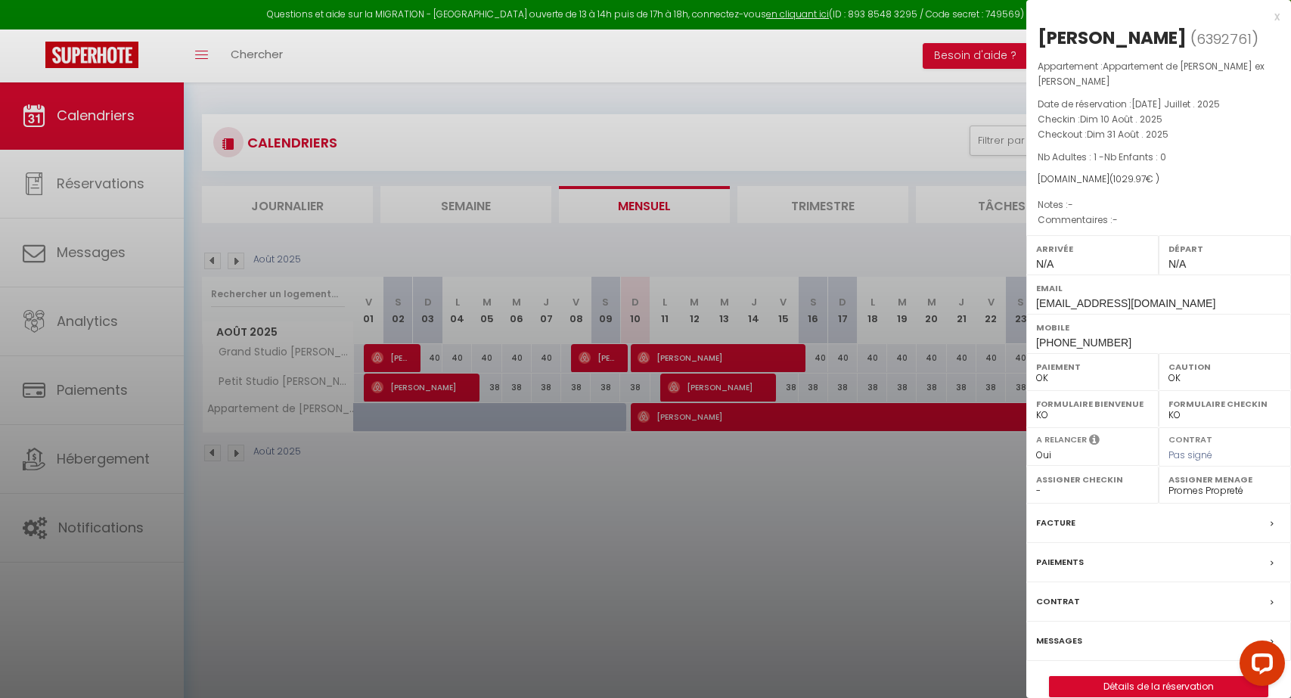
click at [1135, 622] on div "Messages" at bounding box center [1158, 641] width 265 height 39
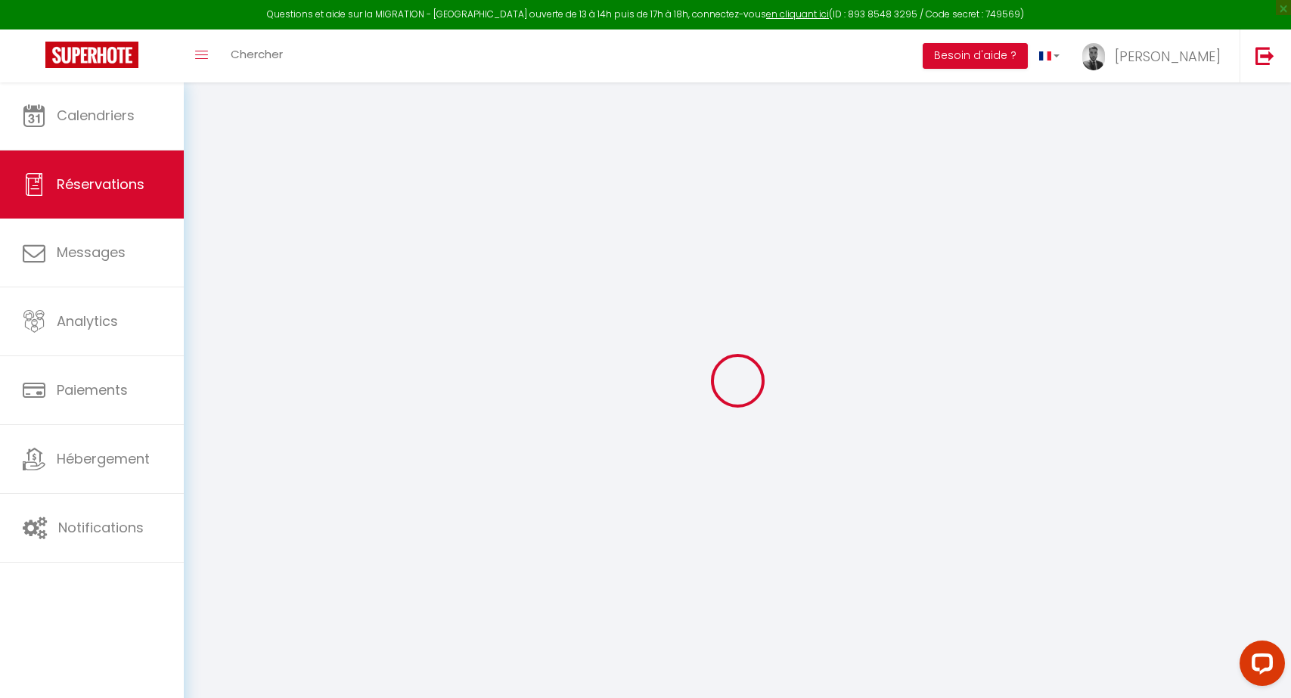
select select
checkbox input "false"
type textarea "loRemiPsumdolorsiTametco=adip elit=[seddoe Tempor] incidi=[utlabo Etdolo] magna…"
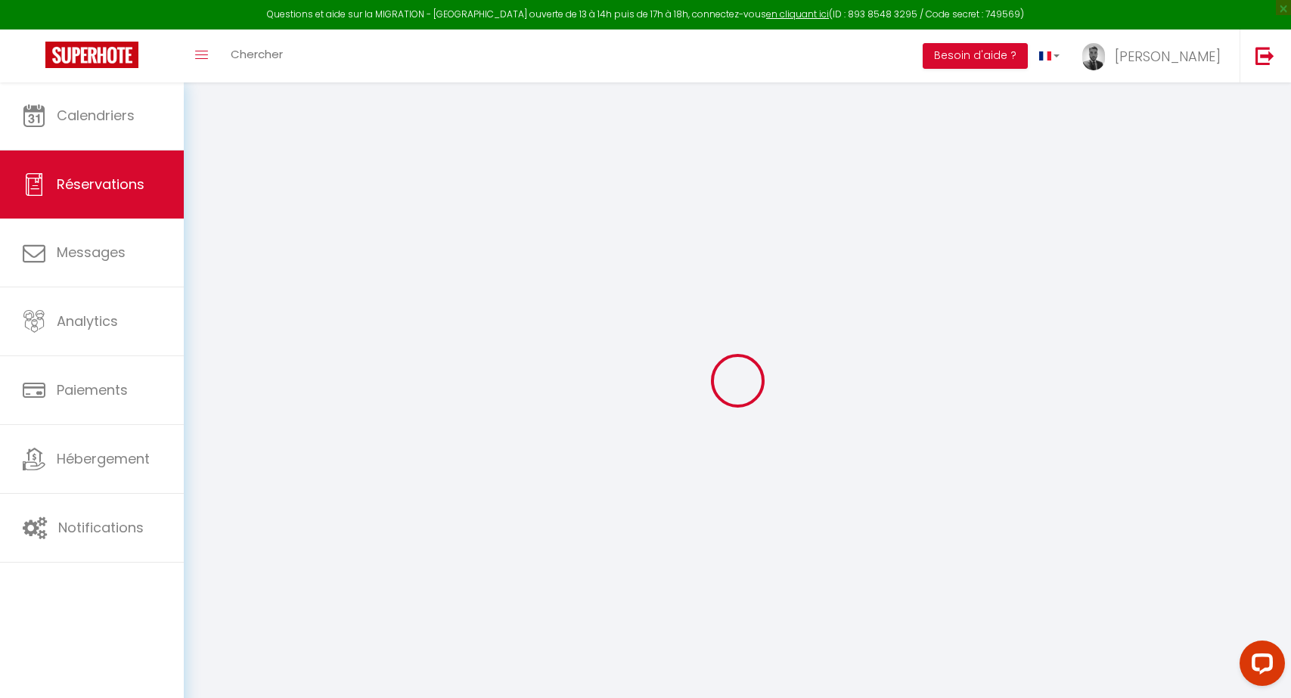
select select
checkbox input "false"
type textarea "loRemiPsumdolorsiTametco=adip elit=[seddoe Tempor] incidi=[utlabo Etdolo] magna…"
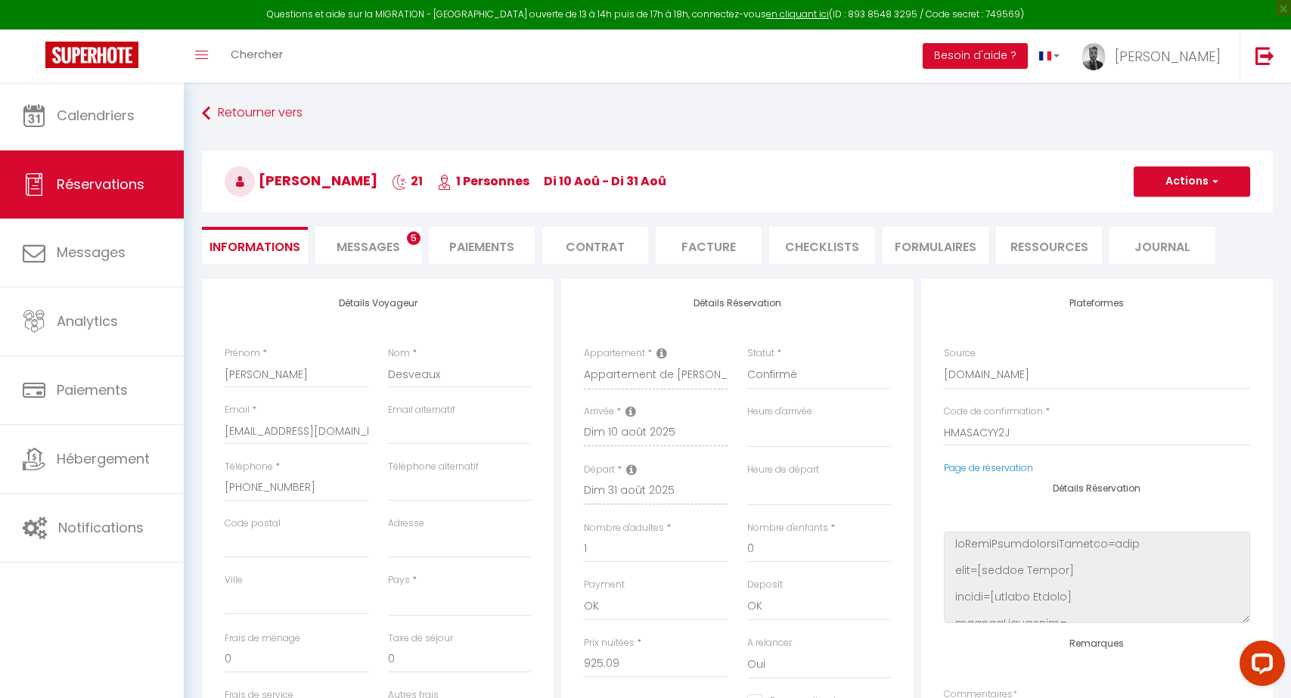
click at [408, 244] on li "Messages 5" at bounding box center [368, 245] width 106 height 37
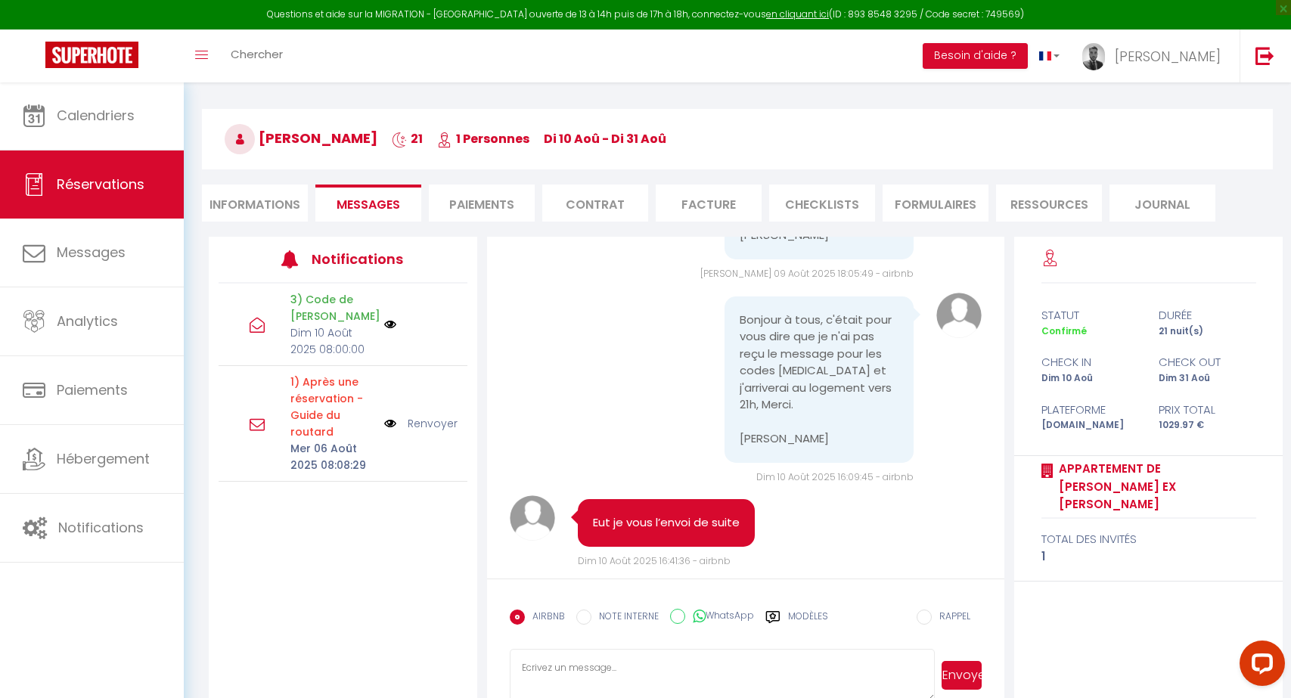
scroll to position [45, 0]
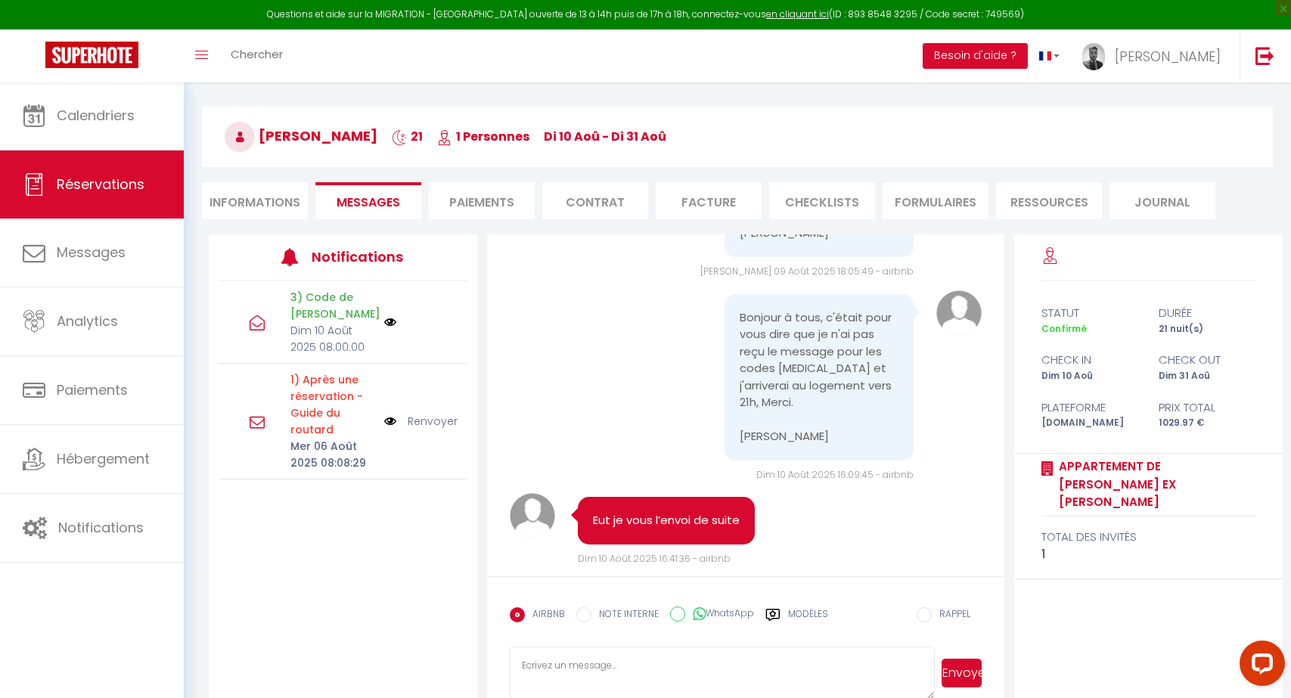
click at [389, 321] on img at bounding box center [390, 322] width 12 height 12
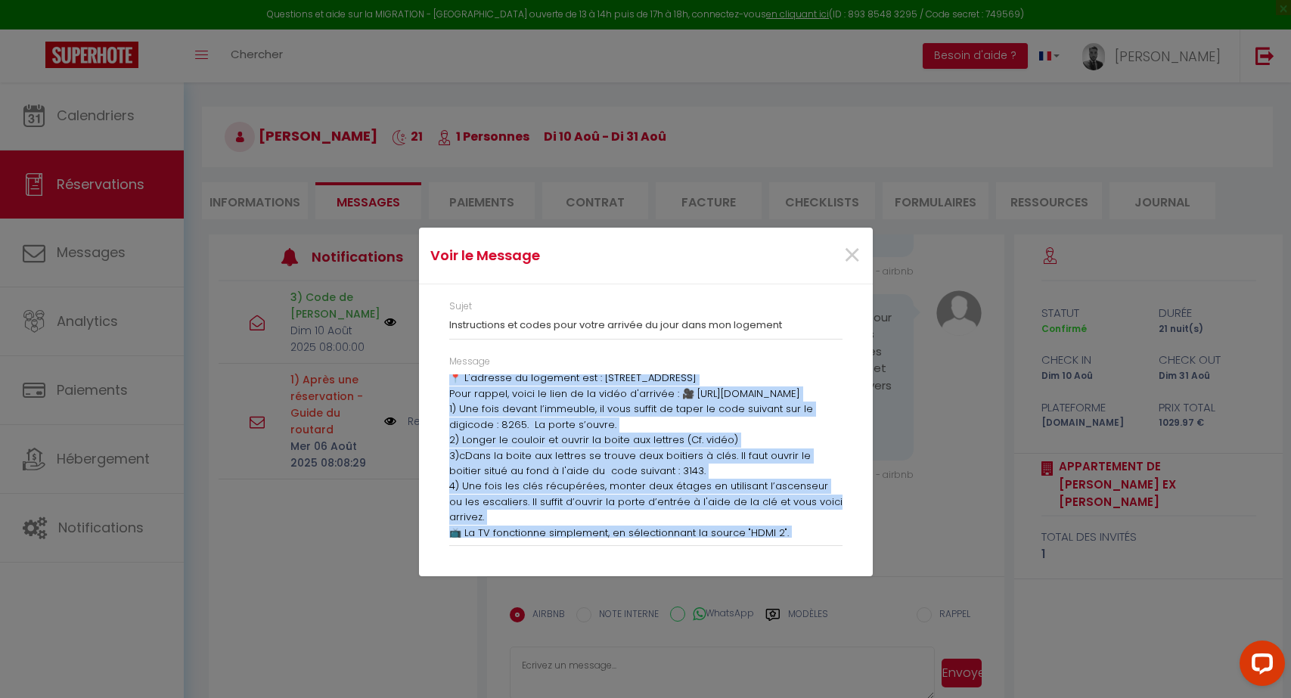
scroll to position [0, 0]
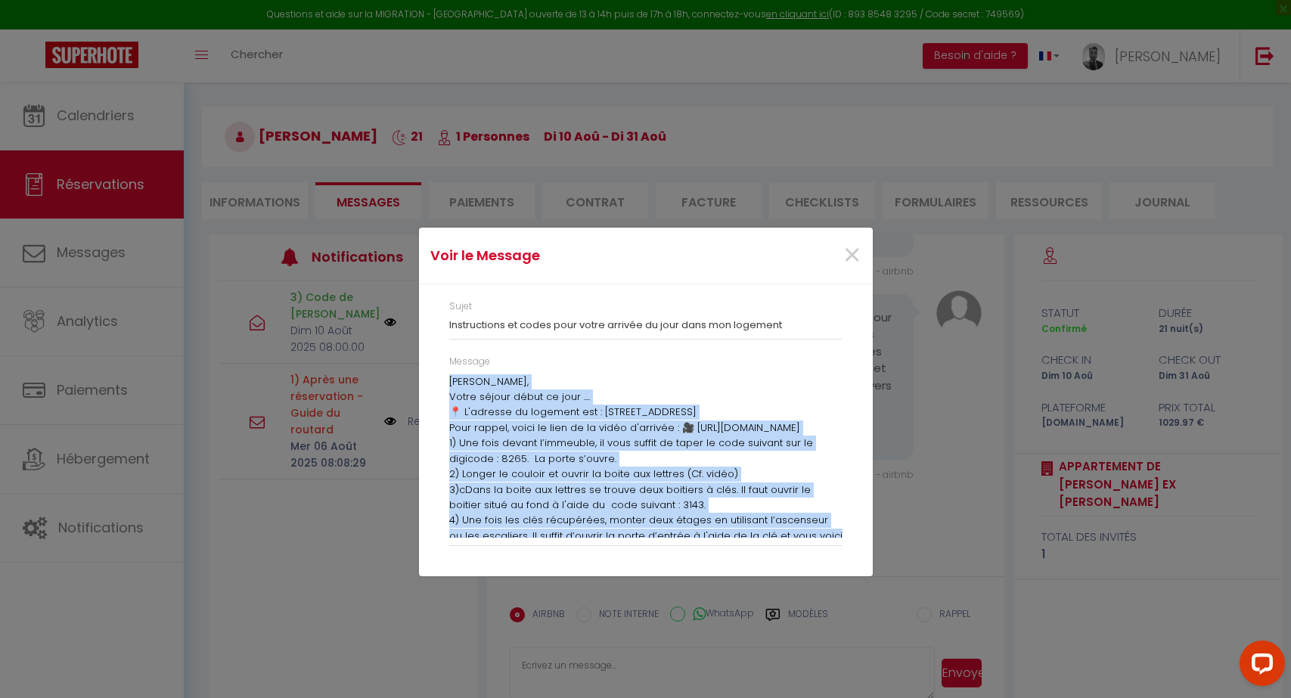
drag, startPoint x: 814, startPoint y: 530, endPoint x: 390, endPoint y: 321, distance: 472.8
click at [388, 324] on div "Voir le Message × Sujet Instructions et codes pour votre arrivée du jour dans m…" at bounding box center [645, 349] width 1291 height 698
copy div "Loremip Dolo, Sitam consec adipi el sedd .... 📍 E'tempori ut laboreet dol : 04 …"
click at [855, 253] on span "×" at bounding box center [851, 255] width 19 height 45
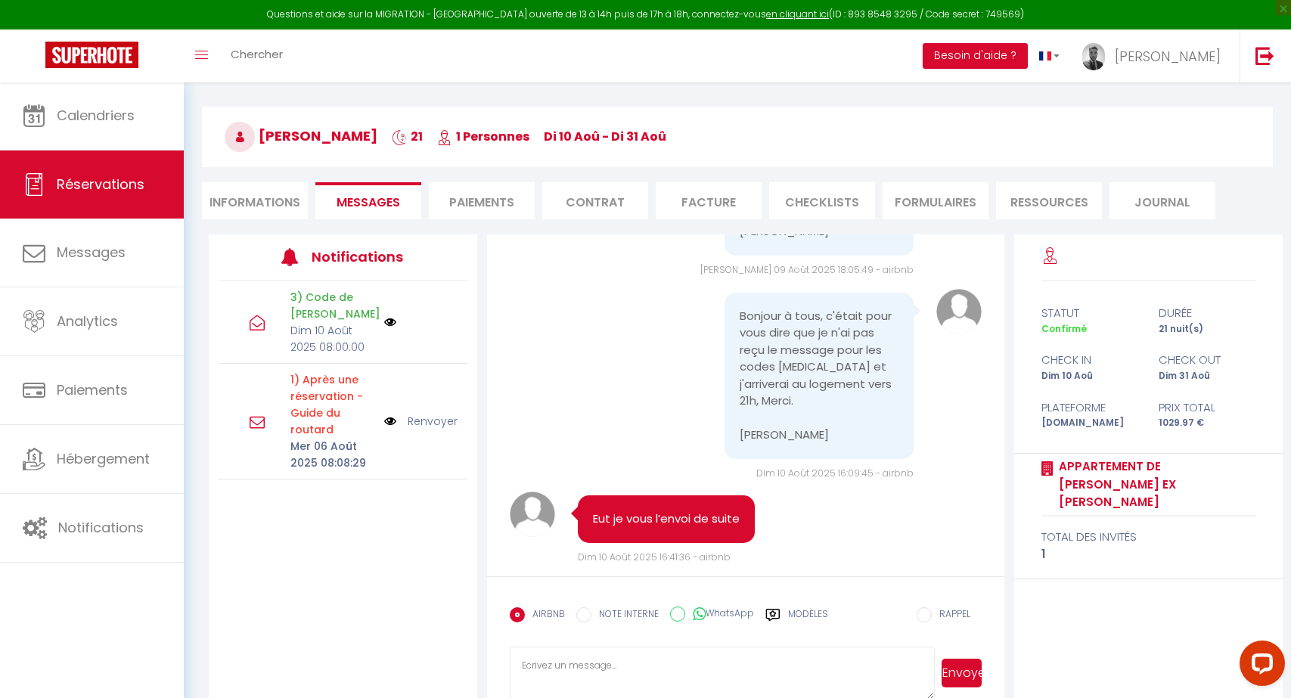
scroll to position [998, 0]
click at [799, 617] on label "Modèles" at bounding box center [808, 620] width 40 height 26
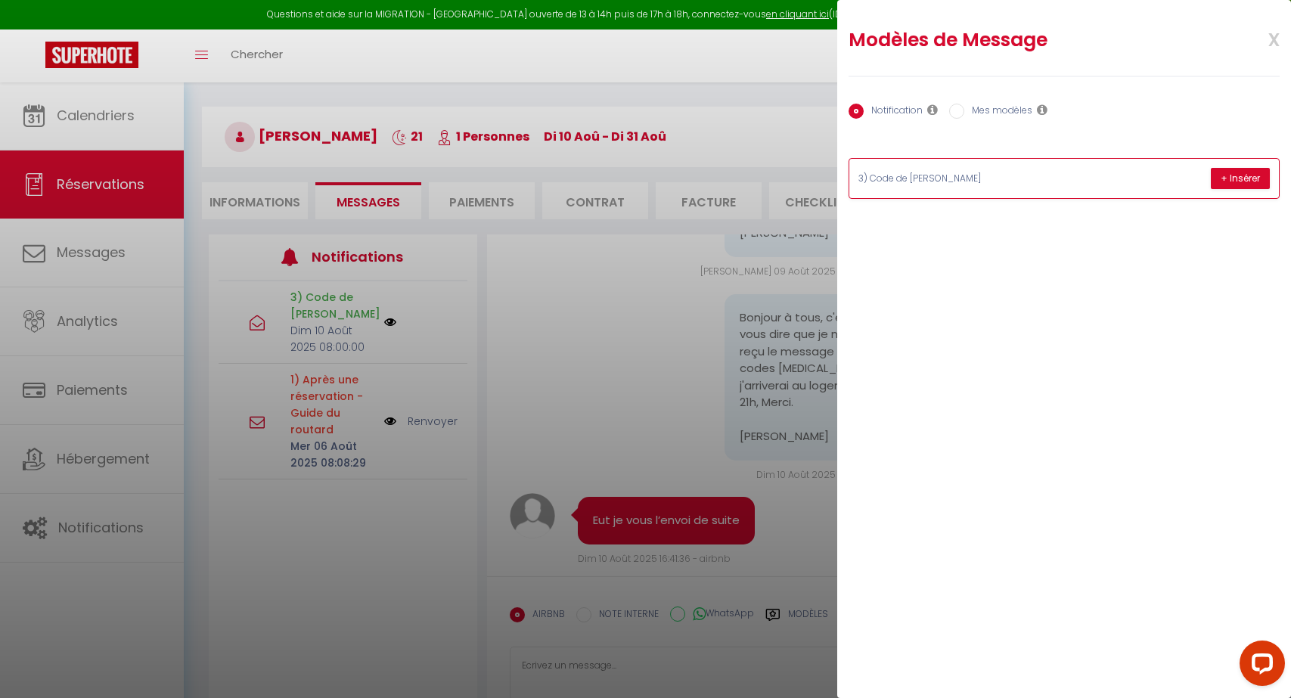
click at [938, 166] on div "3) Code de [PERSON_NAME] + Insérer" at bounding box center [1064, 178] width 430 height 39
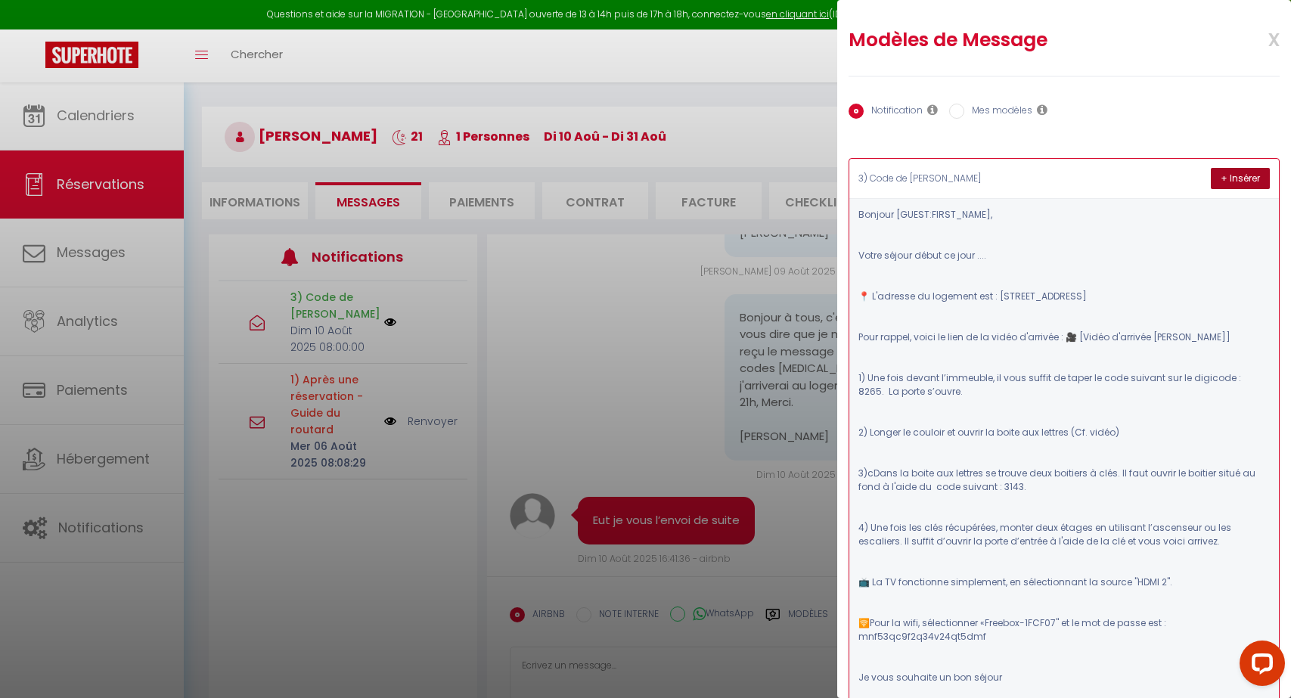
click at [1239, 176] on button "+ Insérer" at bounding box center [1240, 178] width 59 height 21
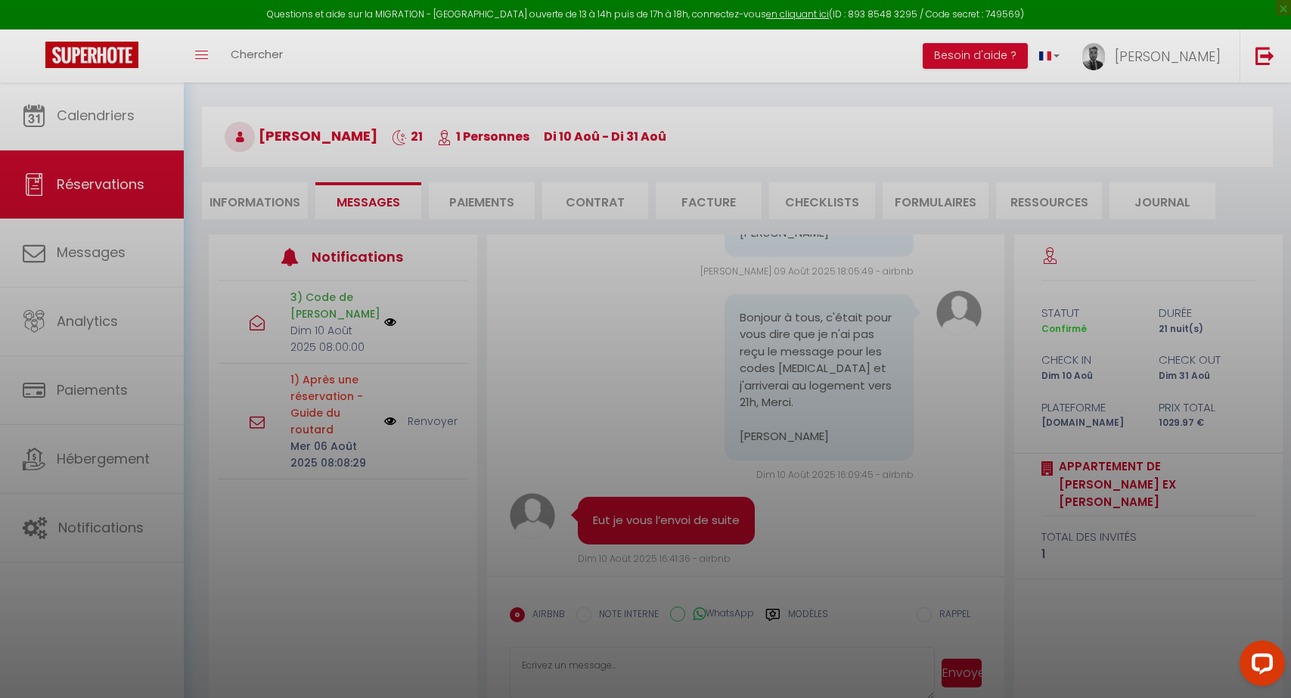
type textarea "Loremip Dolo, Sitam consec adipi el sedd .... 📍 E'tempori ut laboreet dol : 02 …"
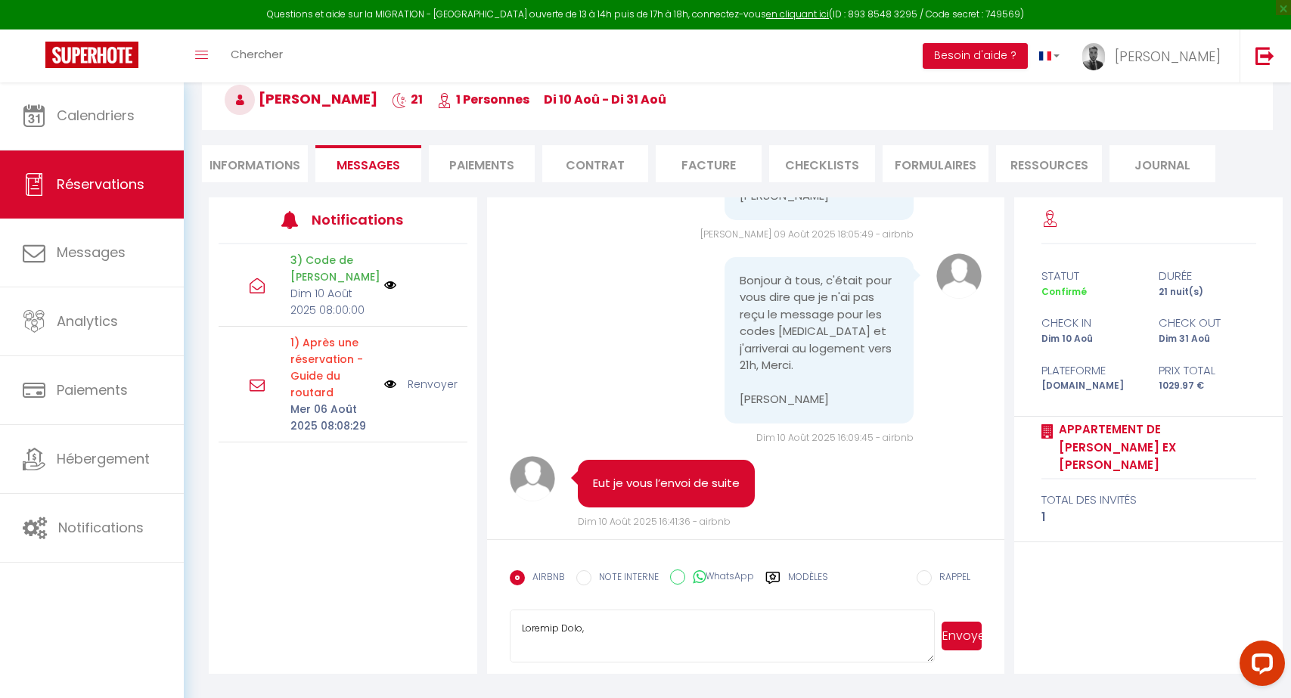
scroll to position [82, 0]
click at [977, 634] on button "Envoyer" at bounding box center [961, 636] width 40 height 29
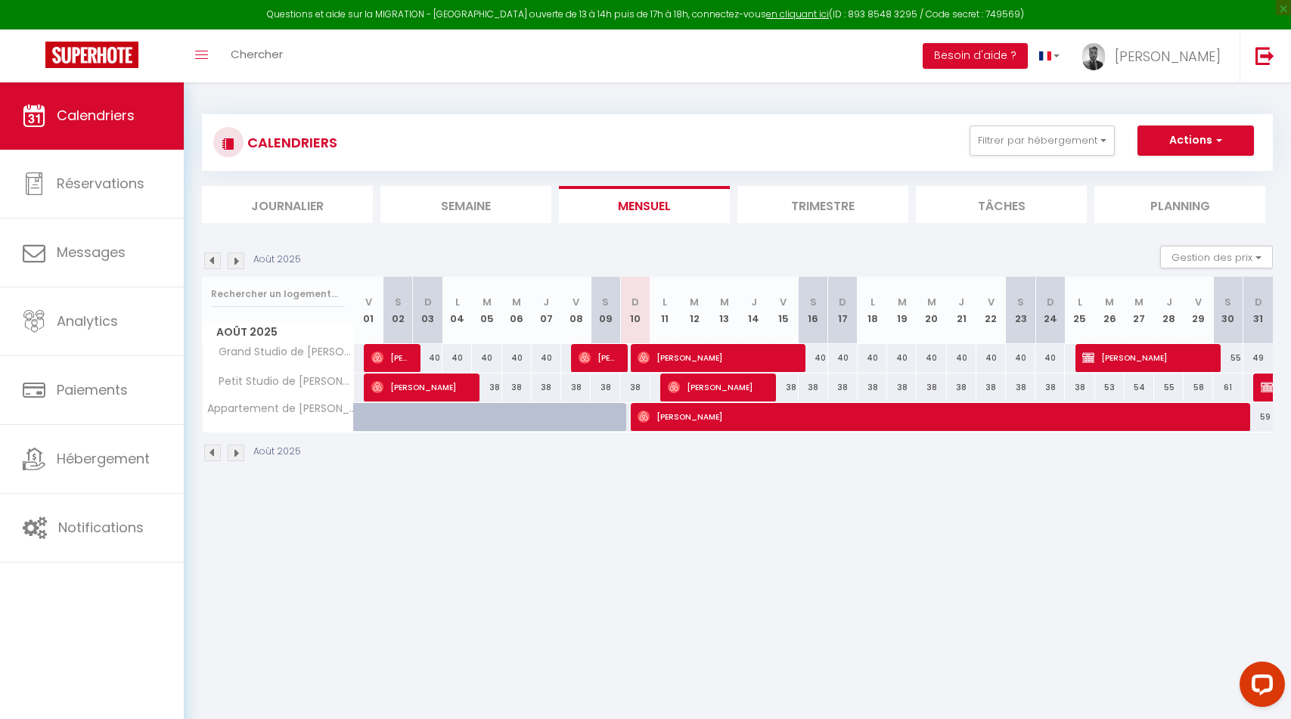
click at [710, 422] on span "[PERSON_NAME]" at bounding box center [937, 416] width 600 height 29
select select "OK"
select select "0"
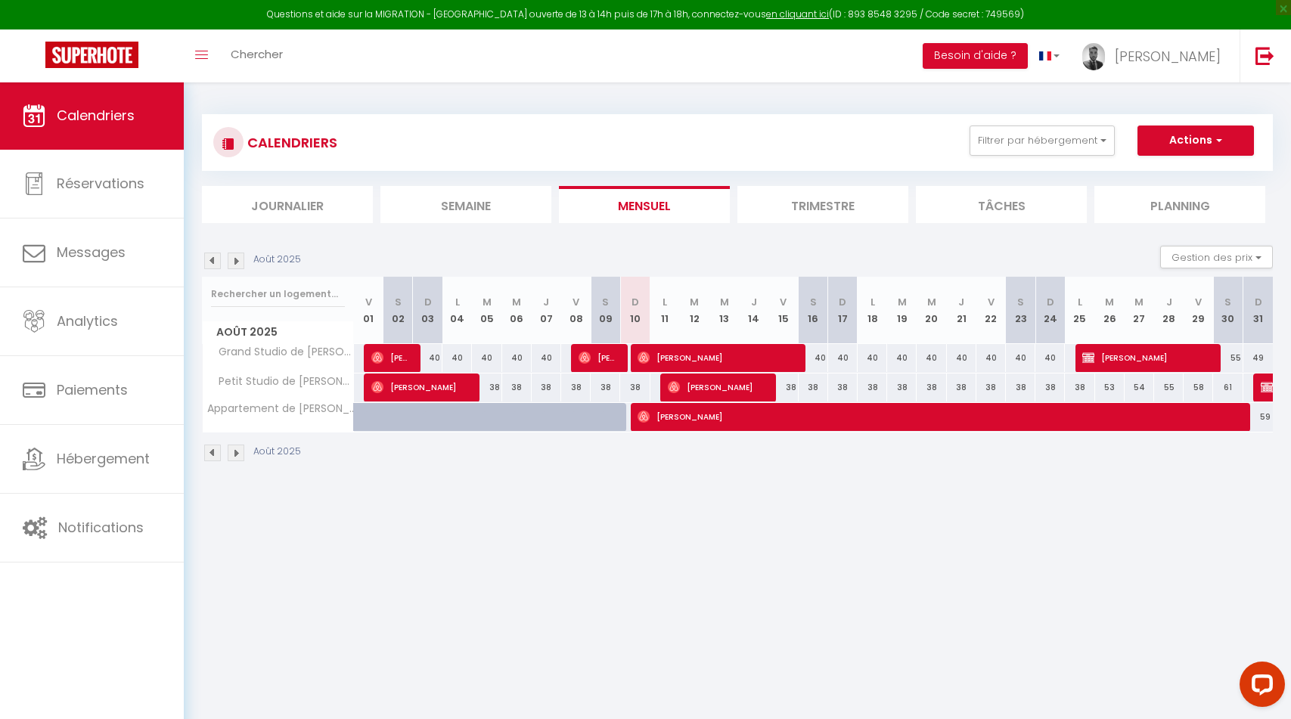
select select "1"
select select
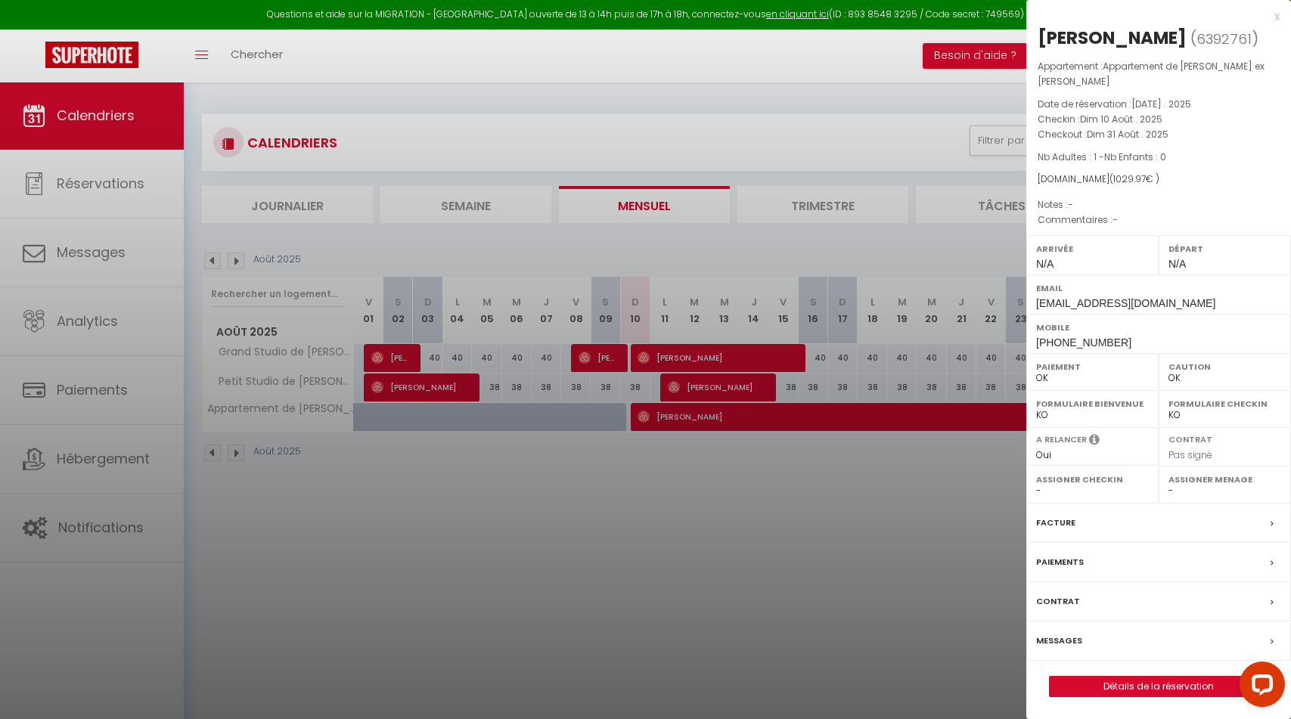
select select "18327"
click at [161, 546] on div at bounding box center [645, 359] width 1291 height 719
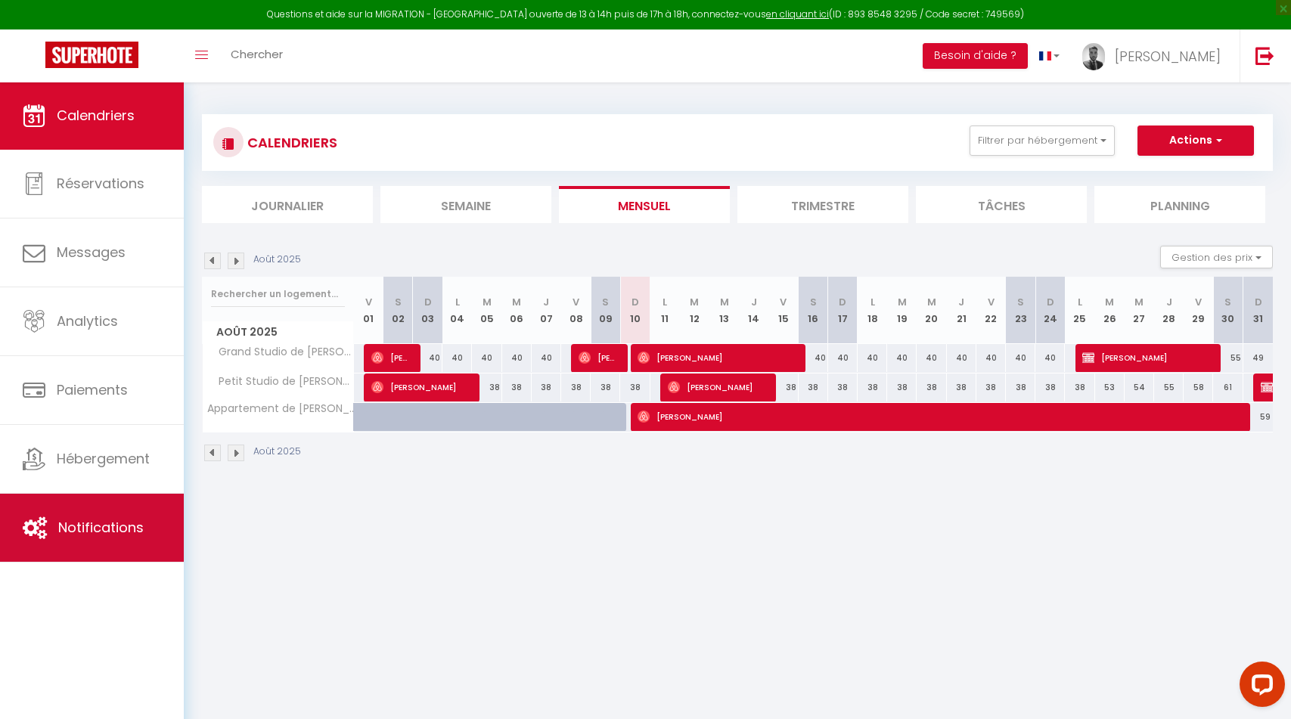
click at [119, 543] on link "Notifications" at bounding box center [92, 528] width 184 height 68
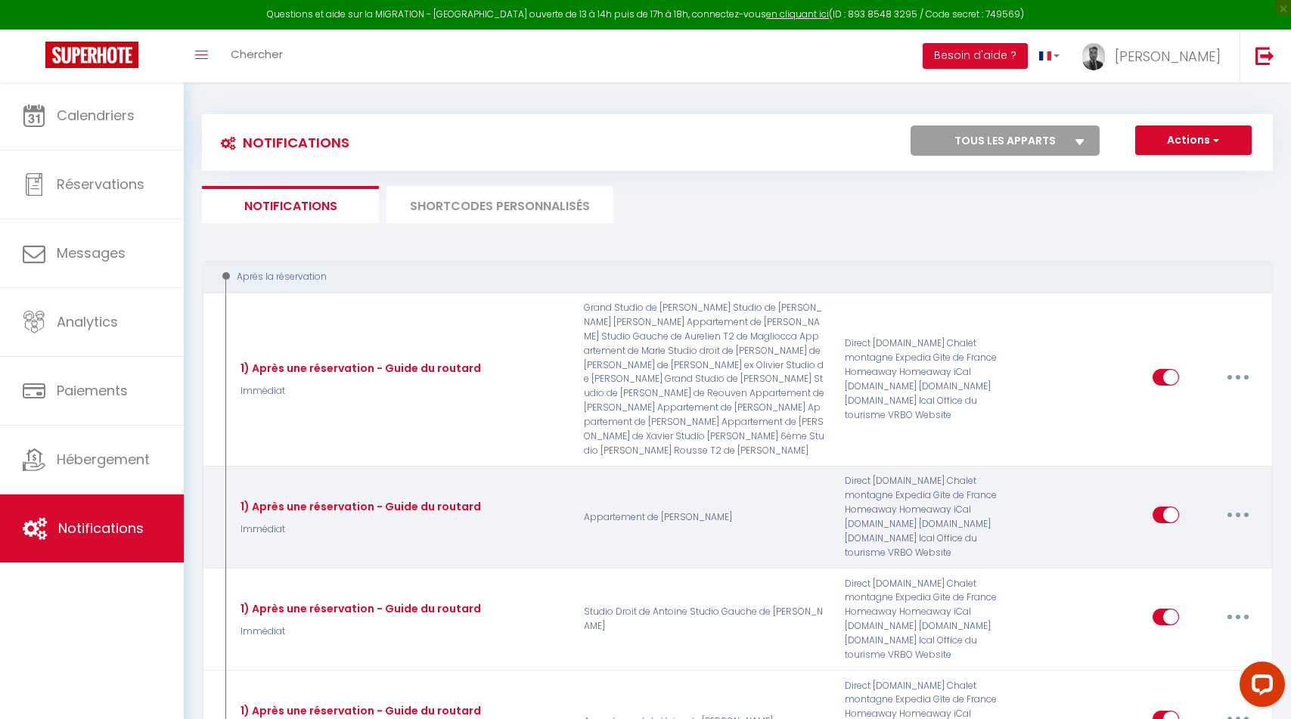
select select
checkbox input "false"
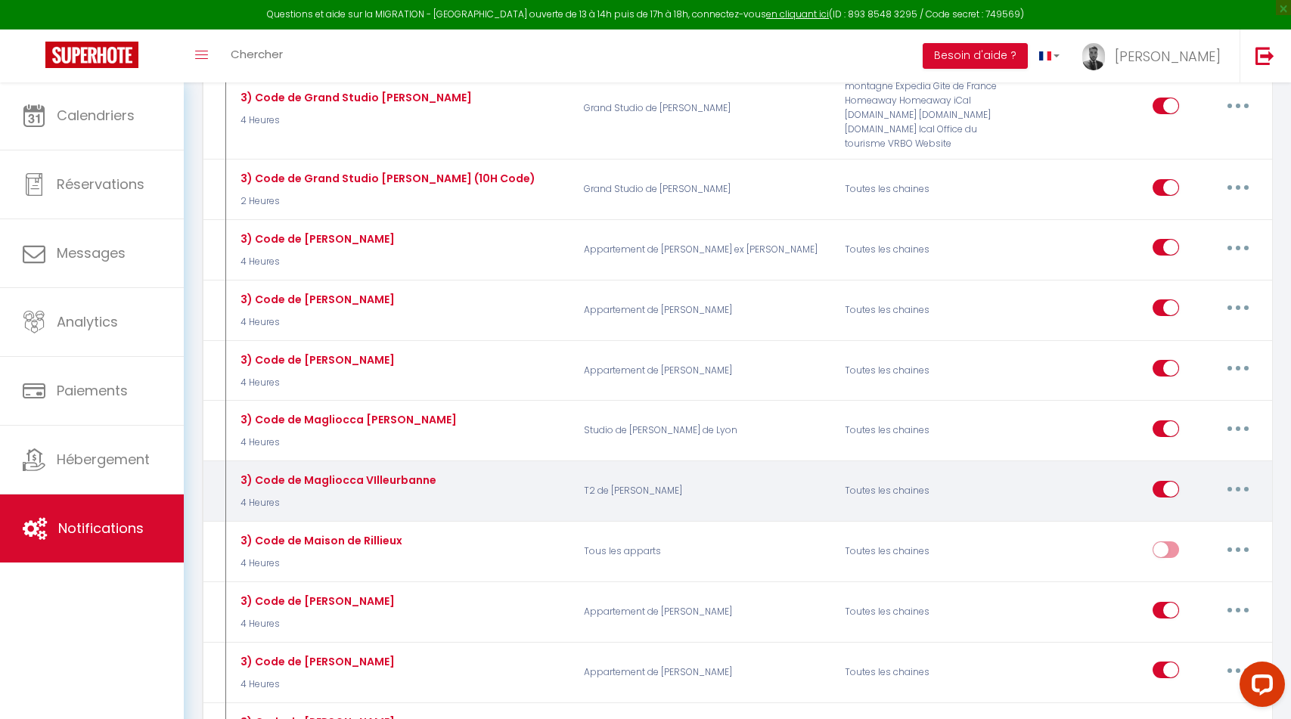
scroll to position [4278, 0]
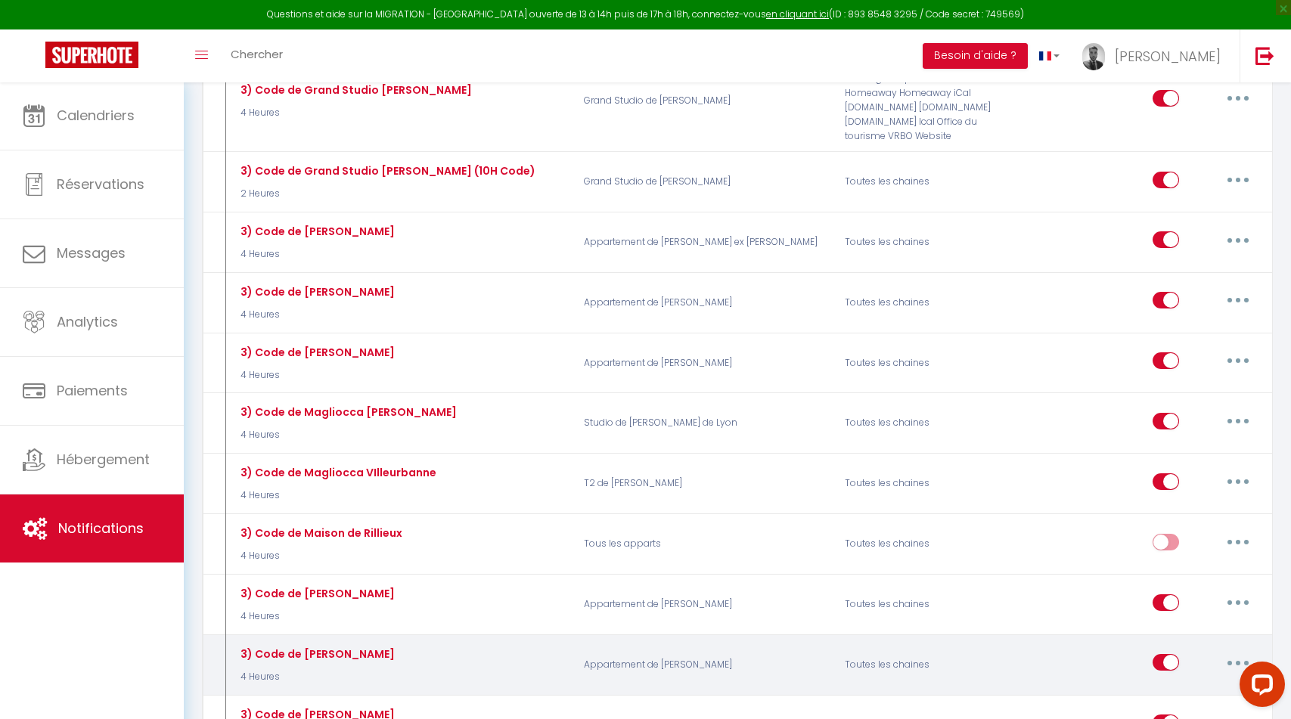
select select
checkbox input "false"
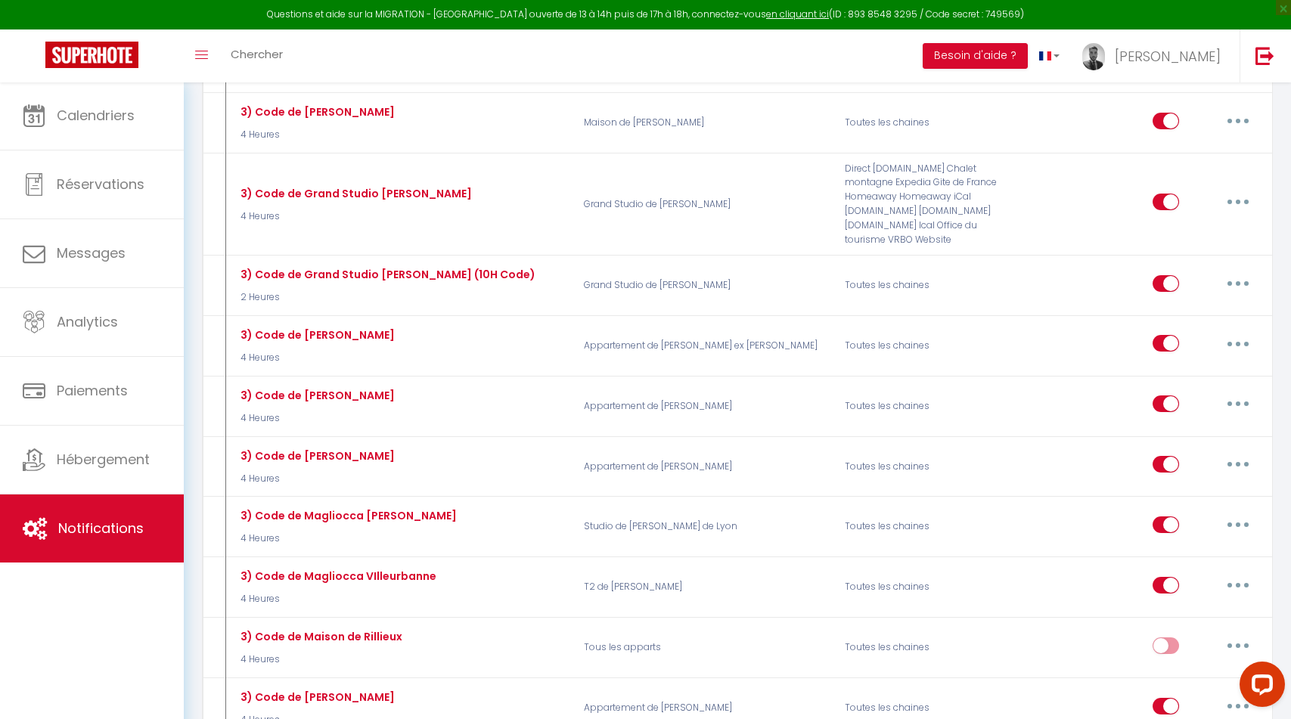
scroll to position [4176, 0]
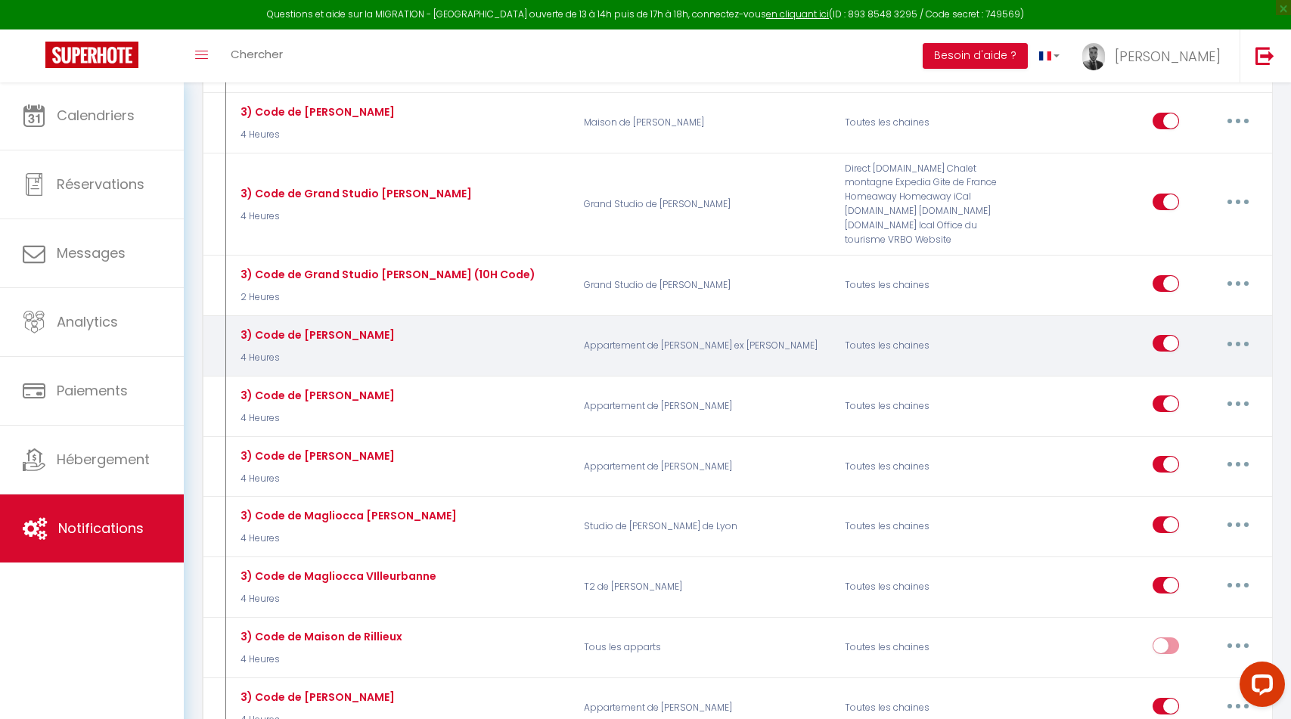
click at [1232, 331] on button "button" at bounding box center [1238, 343] width 42 height 24
click at [1193, 365] on link "Editer" at bounding box center [1199, 378] width 112 height 26
type input "3) Code de [PERSON_NAME]"
select select "4 Heures"
select select
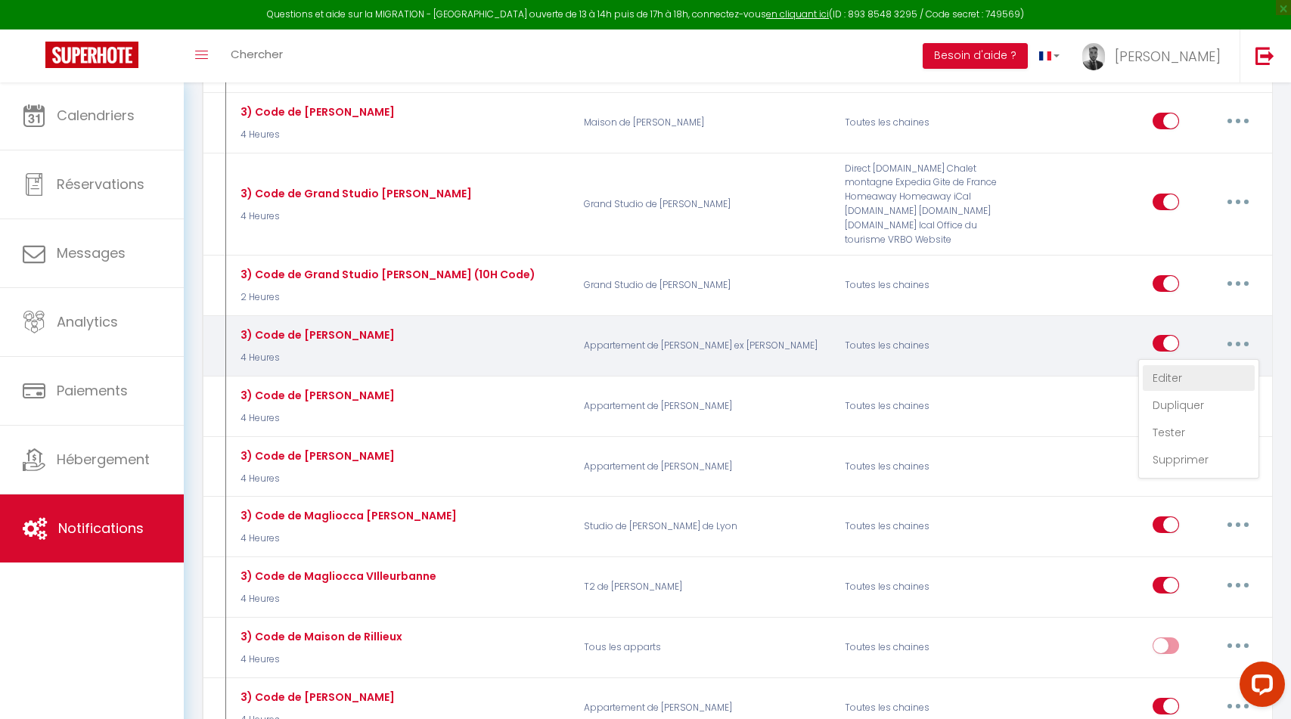
checkbox input "true"
checkbox input "false"
radio input "true"
type input "Instructions et codes pour votre arrivée du jour dans mon logement"
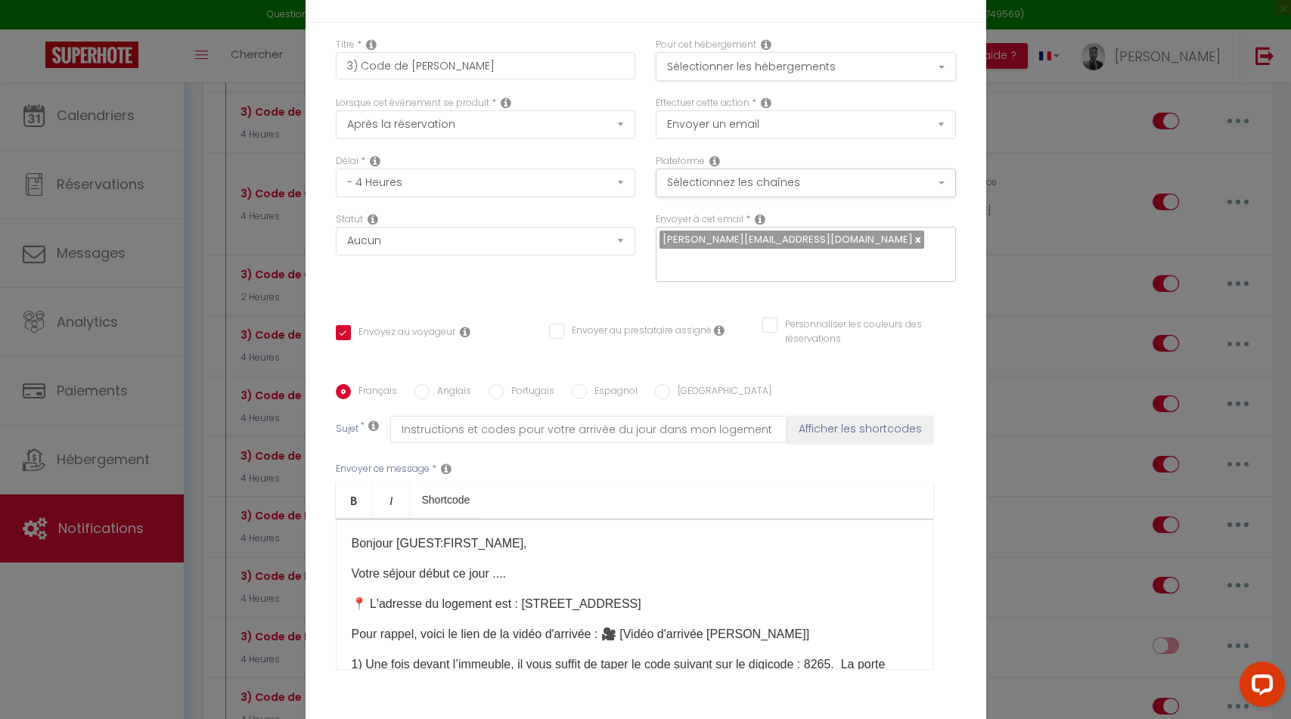
click at [761, 60] on button "Sélectionner les hébergements" at bounding box center [806, 66] width 300 height 29
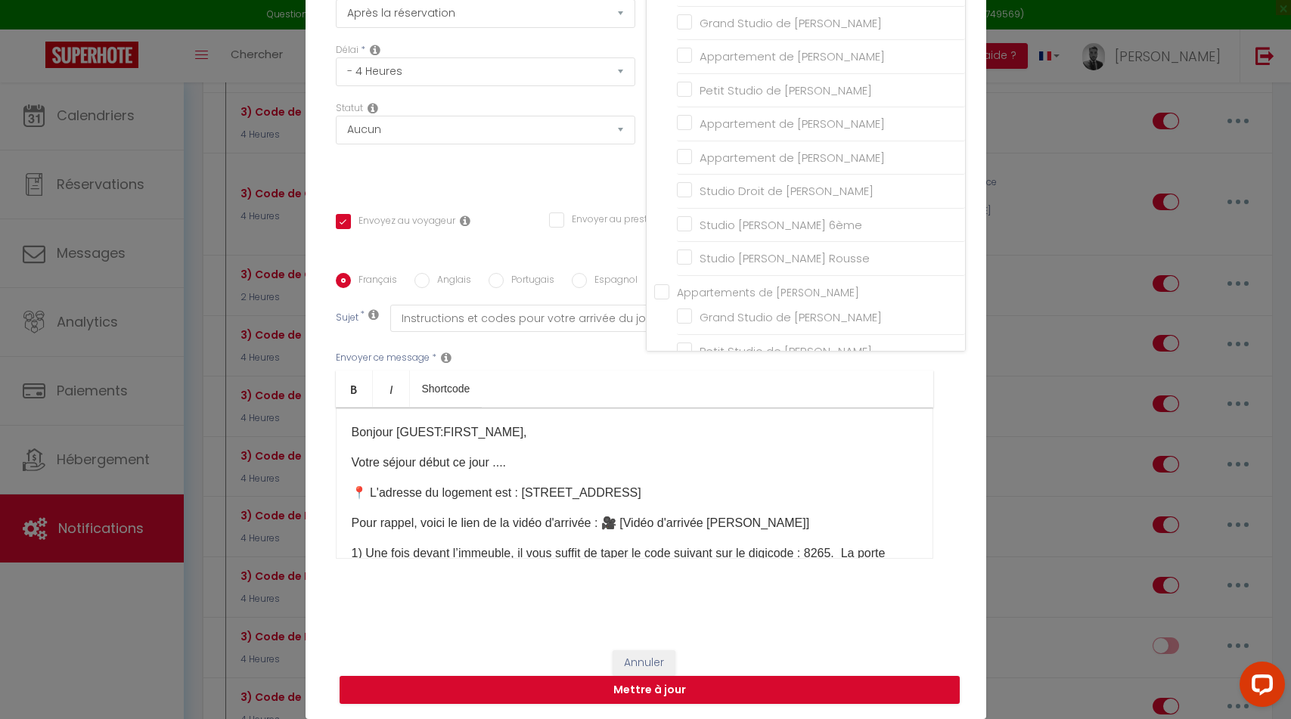
scroll to position [111, 0]
click at [530, 174] on div "Statut Aucun Si la réservation est payée Si réservation non payée Si la caution…" at bounding box center [485, 143] width 320 height 85
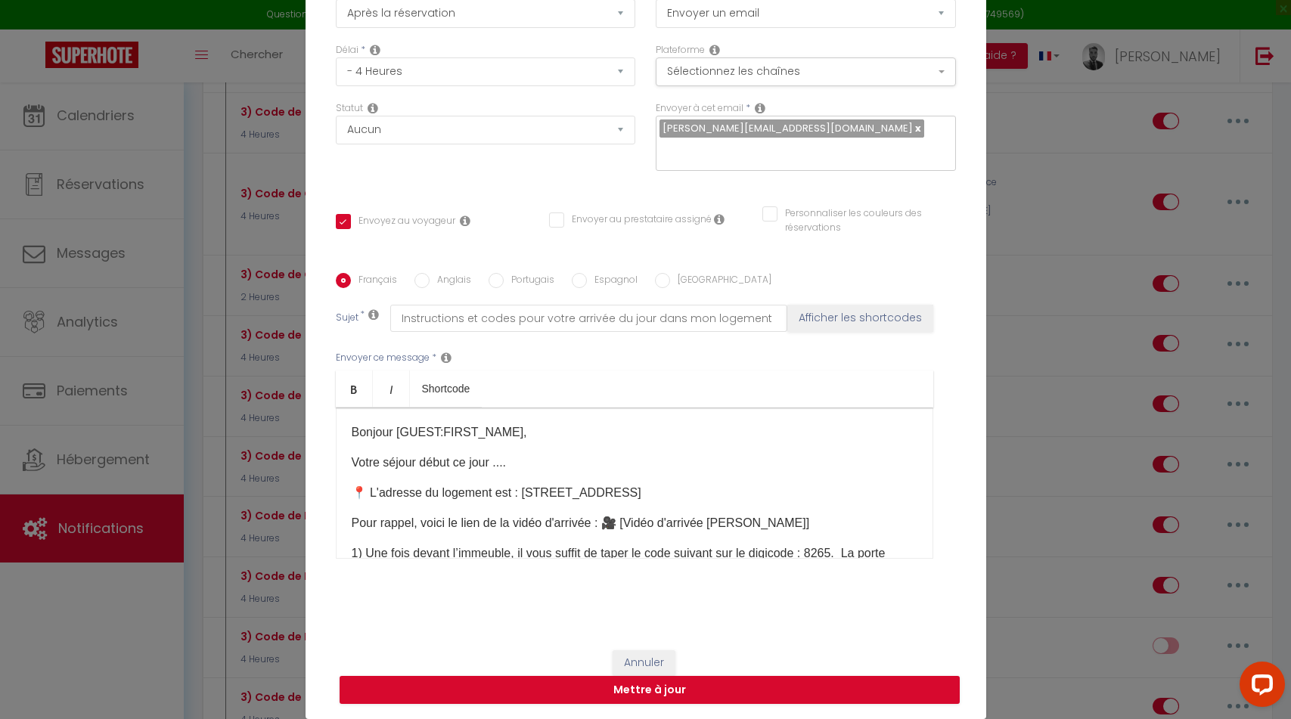
click at [718, 223] on icon at bounding box center [719, 219] width 11 height 12
click at [614, 178] on div "Statut Aucun Si la réservation est payée Si réservation non payée Si la caution…" at bounding box center [485, 143] width 320 height 85
click at [645, 660] on button "Annuler" at bounding box center [643, 663] width 63 height 26
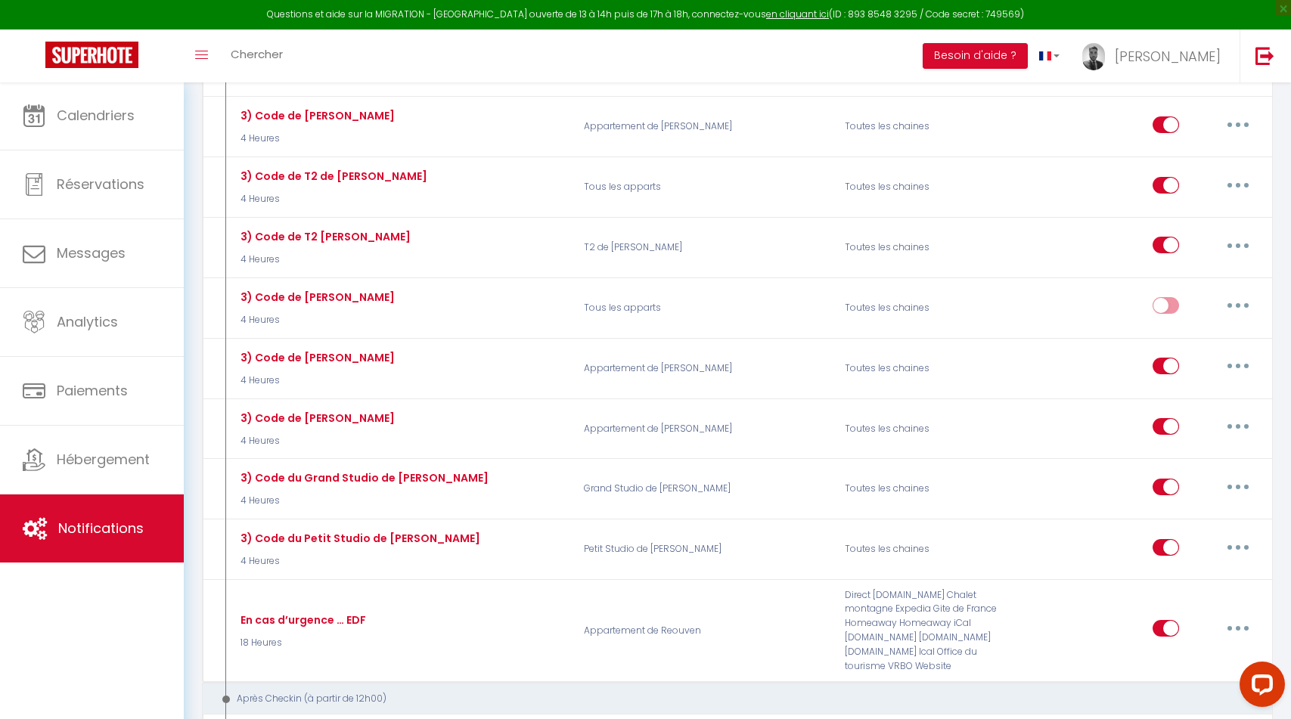
scroll to position [5172, 0]
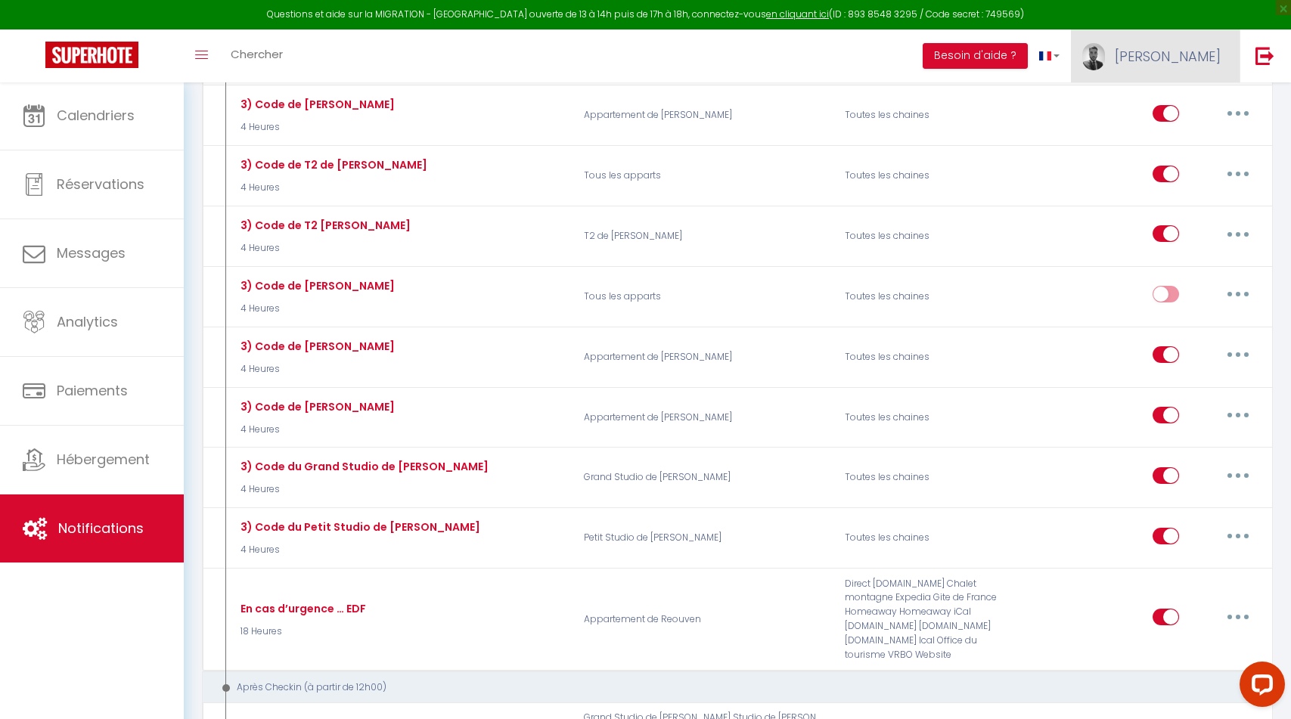
click at [1171, 47] on span "[PERSON_NAME]" at bounding box center [1168, 56] width 106 height 19
click at [1165, 107] on link "Paramètres" at bounding box center [1179, 105] width 112 height 26
select select "fr"
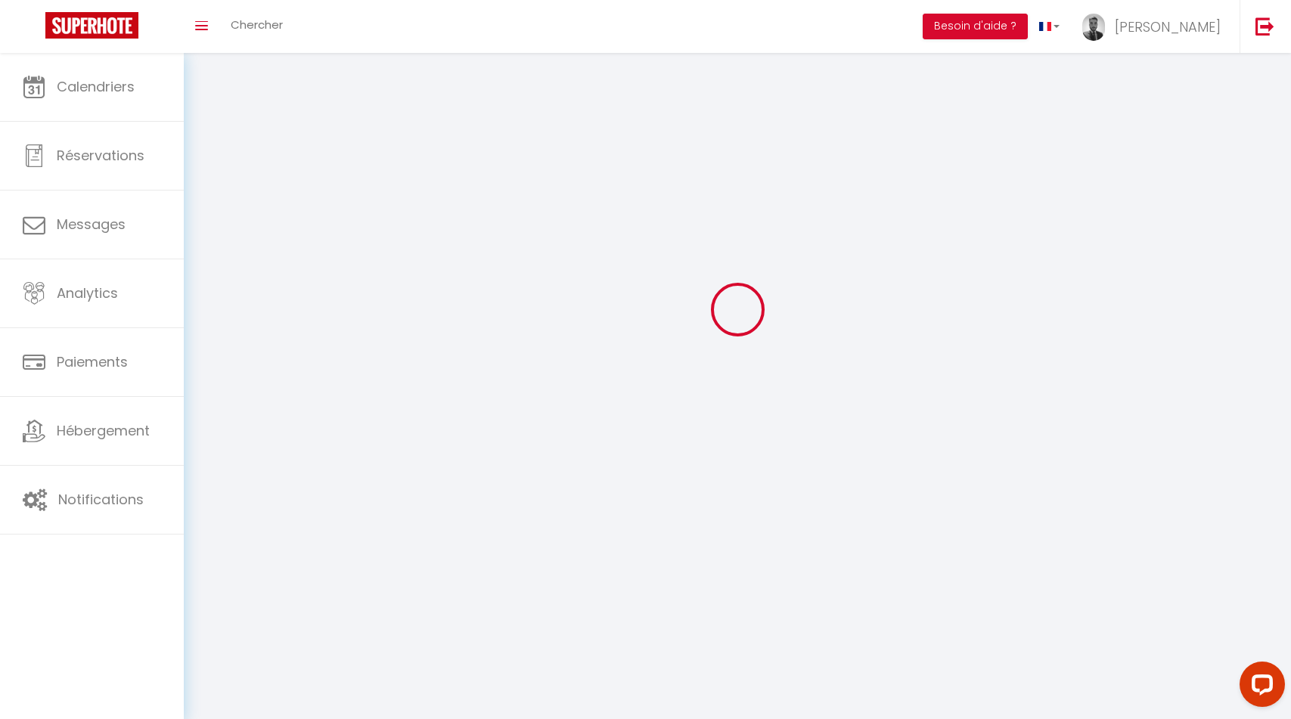
type input "[PERSON_NAME]"
type input "Hamada"
type input "0651070097"
type input "37 Grande Rue de Vaise"
type input "69009"
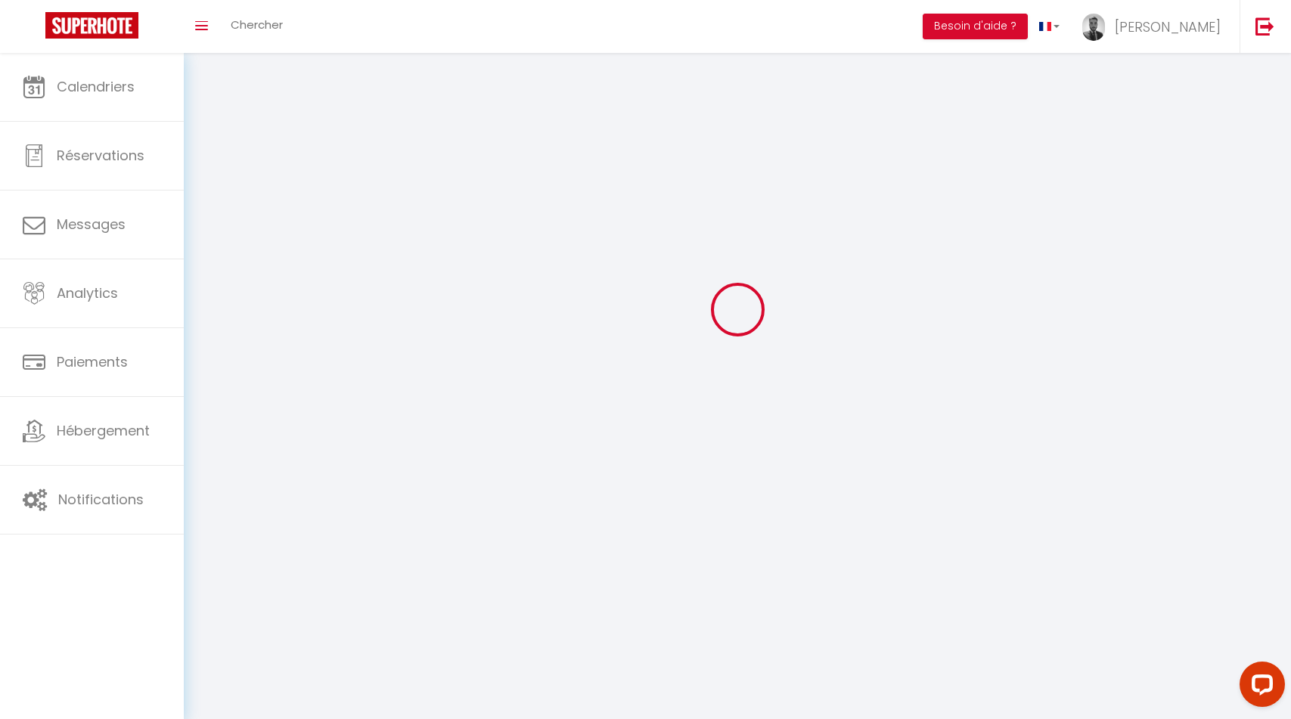
type input "LYON"
type input "lEmzqeQKtTMhdSH6xBdHMLk44"
type input "cbPCCT1VgY5joUmA5FjuSRbcX"
type input "https://app.superhote.com/#/get-available-rentals/cbPCCT1VgY5joUmA5FjuSRbcX"
select select "1"
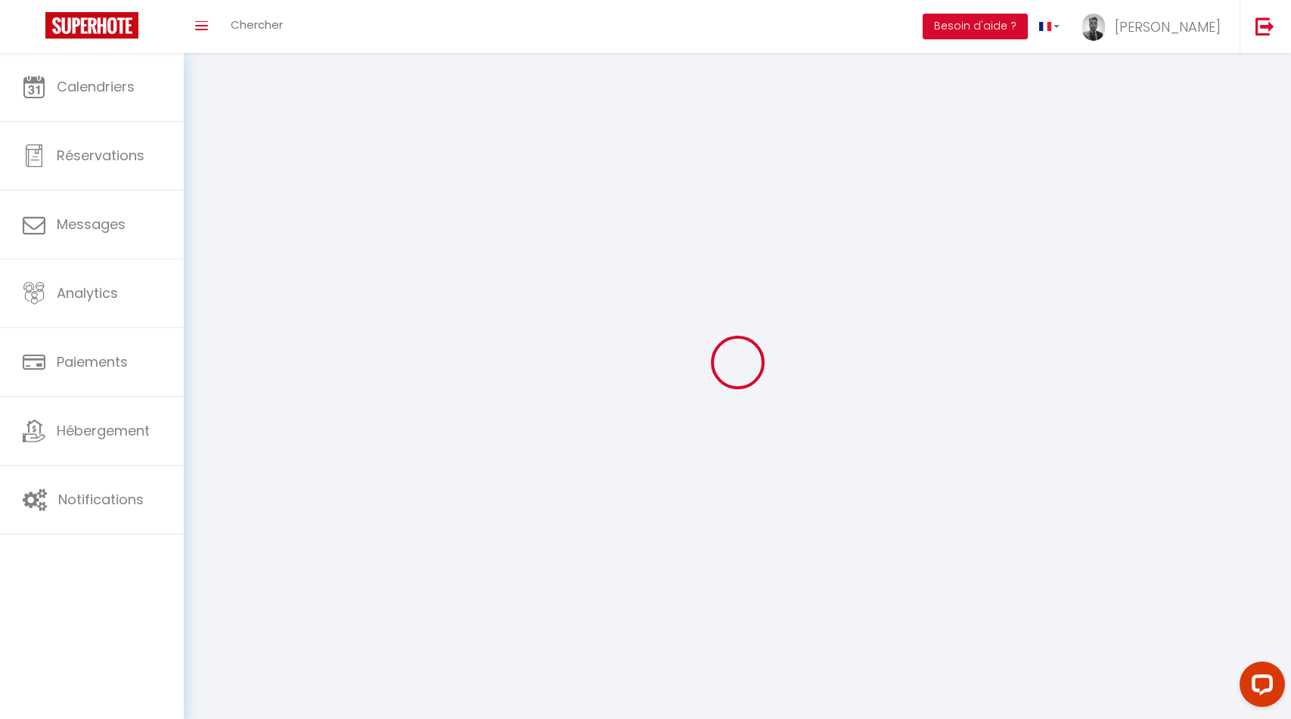
select select "28"
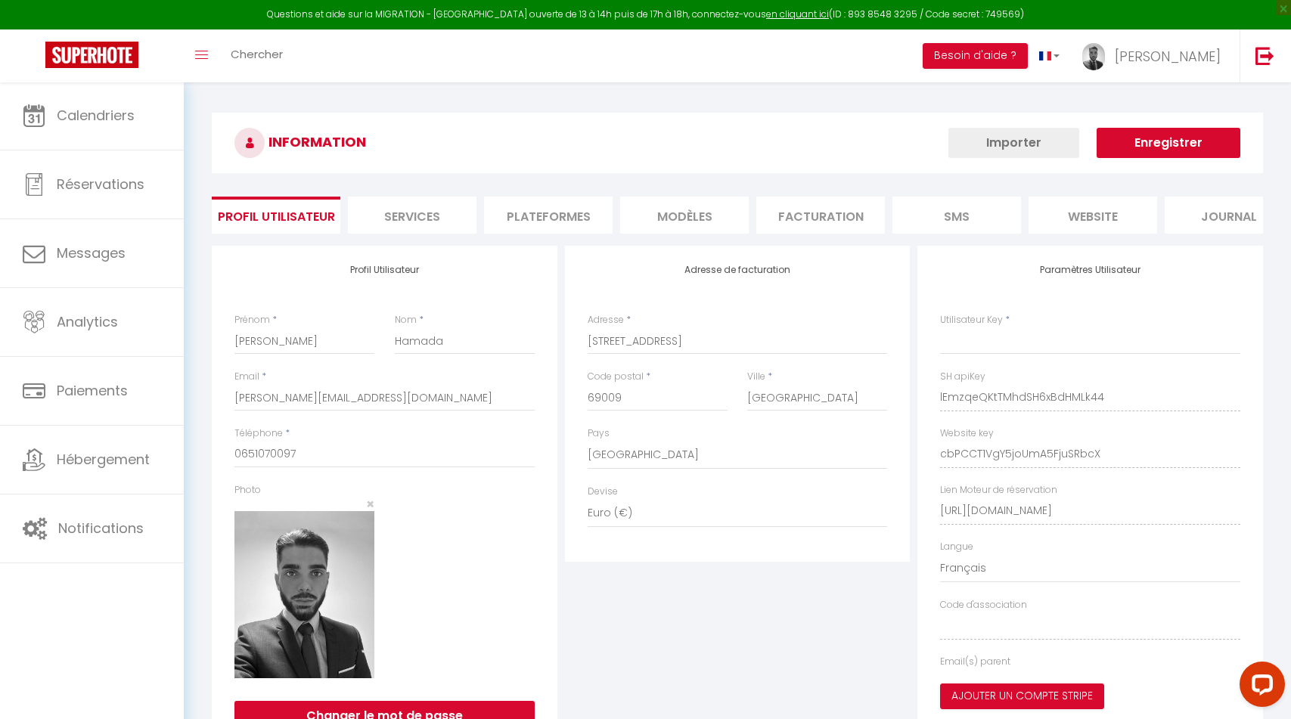
type input "lEmzqeQKtTMhdSH6xBdHMLk44"
type input "cbPCCT1VgY5joUmA5FjuSRbcX"
type input "https://app.superhote.com/#/get-available-rentals/cbPCCT1VgY5joUmA5FjuSRbcX"
select select "fr"
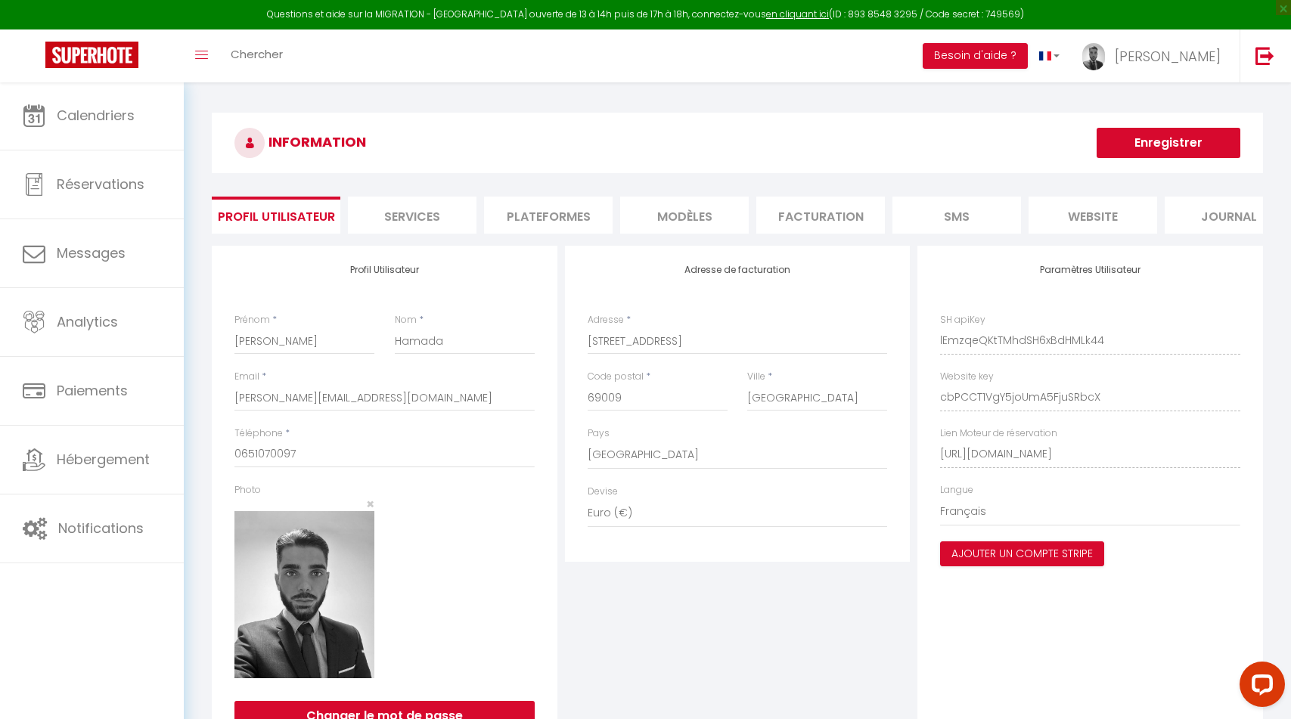
click at [547, 212] on li "Plateformes" at bounding box center [548, 215] width 129 height 37
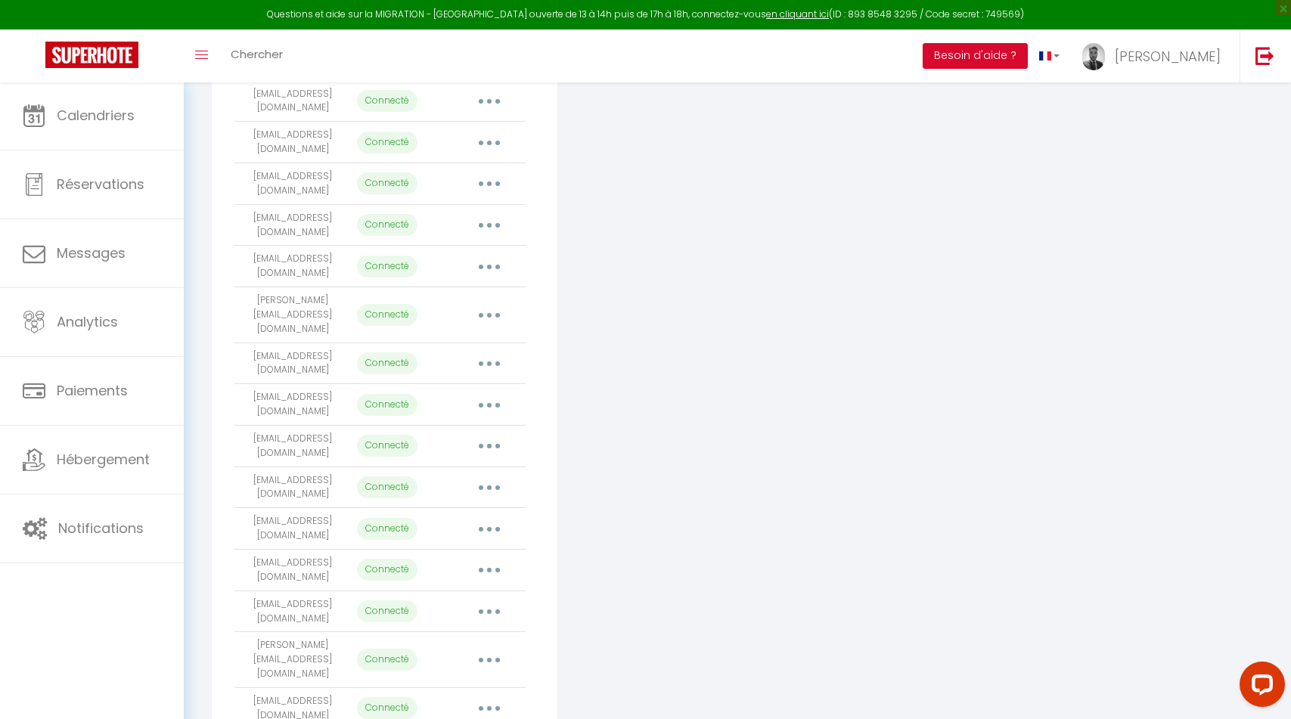
scroll to position [566, 0]
click at [492, 394] on button "button" at bounding box center [489, 406] width 42 height 24
click at [485, 428] on link "Importer les appartements" at bounding box center [422, 441] width 167 height 26
select select "50049"
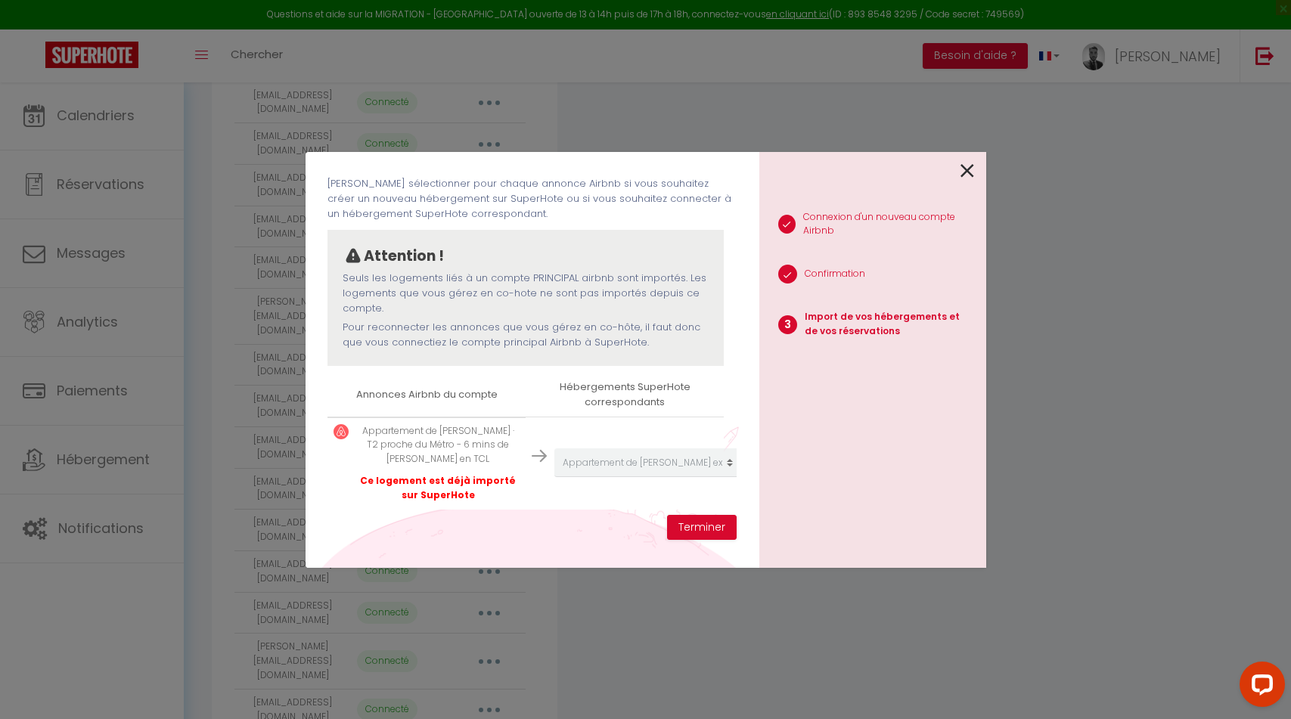
scroll to position [67, 0]
click at [963, 165] on icon at bounding box center [967, 171] width 14 height 23
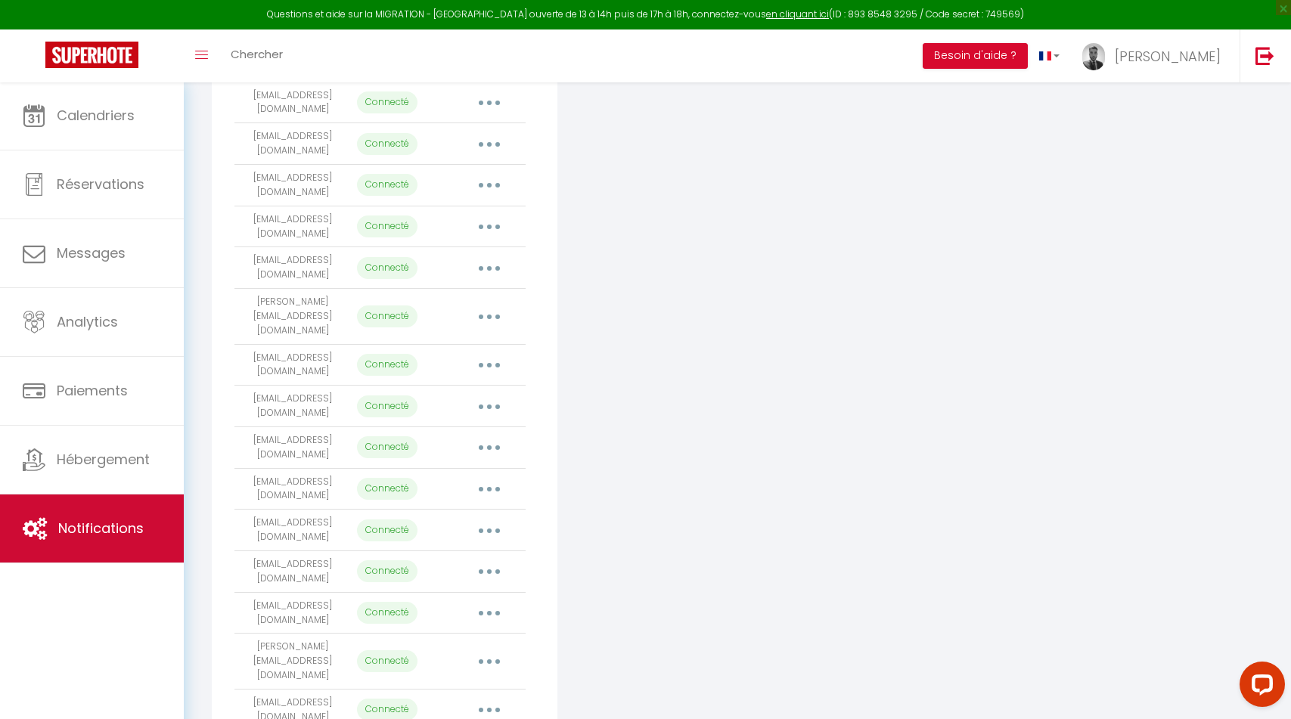
click at [99, 543] on link "Notifications" at bounding box center [92, 529] width 184 height 68
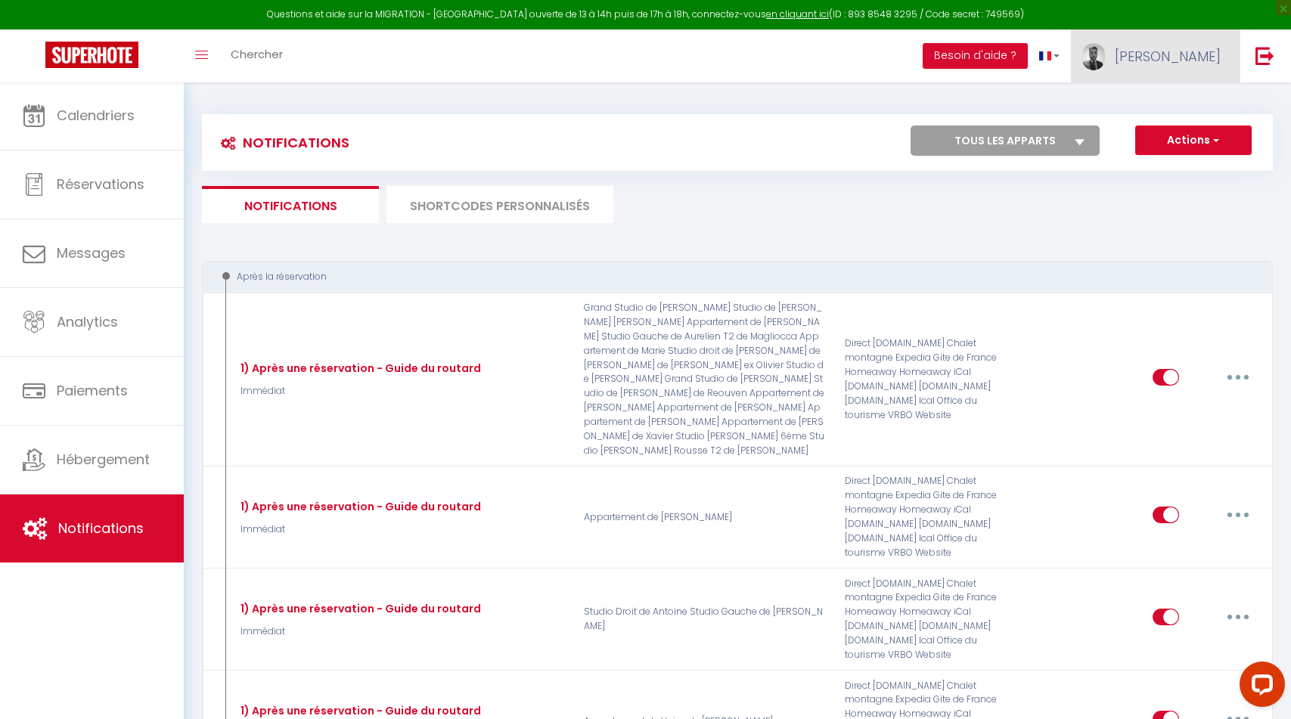
click at [1183, 65] on span "[PERSON_NAME]" at bounding box center [1168, 56] width 106 height 19
click at [1157, 98] on link "Paramètres" at bounding box center [1179, 105] width 112 height 26
select select "28"
select select "fr"
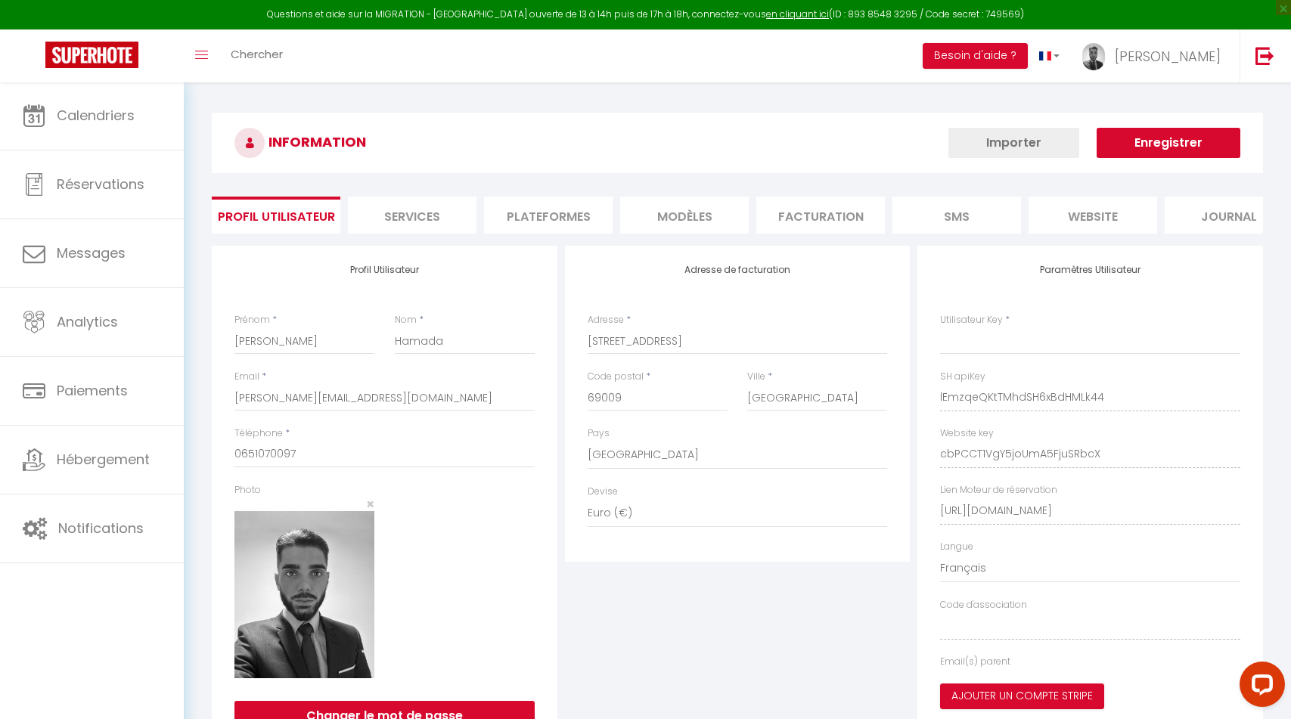
type input "lEmzqeQKtTMhdSH6xBdHMLk44"
type input "cbPCCT1VgY5joUmA5FjuSRbcX"
type input "https://app.superhote.com/#/get-available-rentals/cbPCCT1VgY5joUmA5FjuSRbcX"
select select "fr"
